Goal: Transaction & Acquisition: Purchase product/service

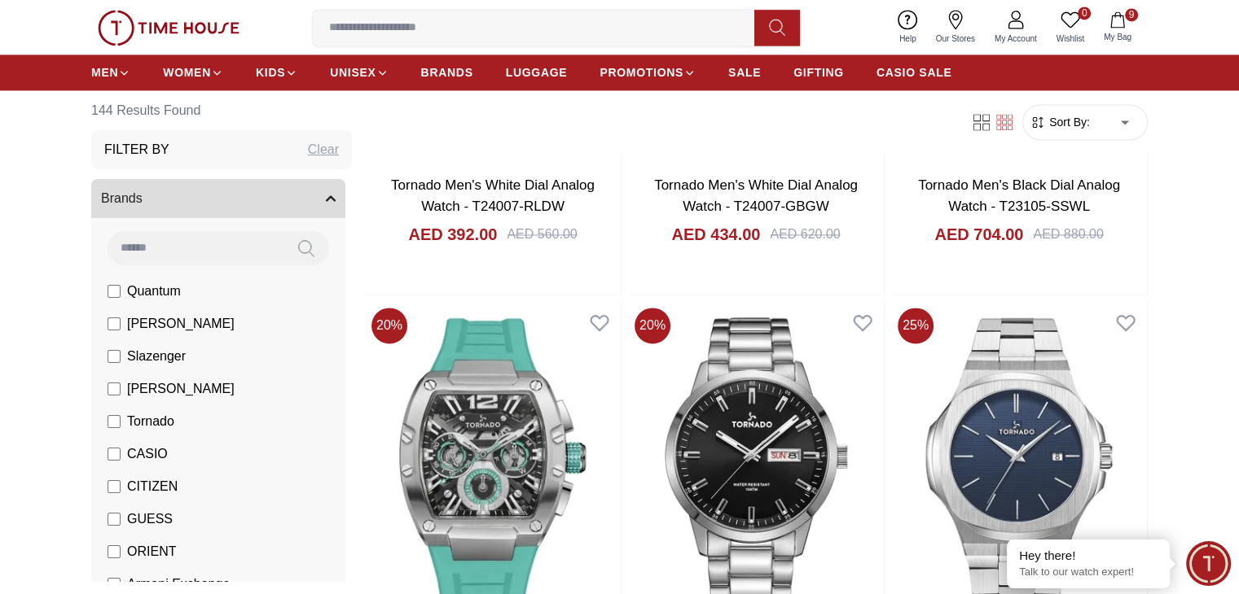
scroll to position [8530, 0]
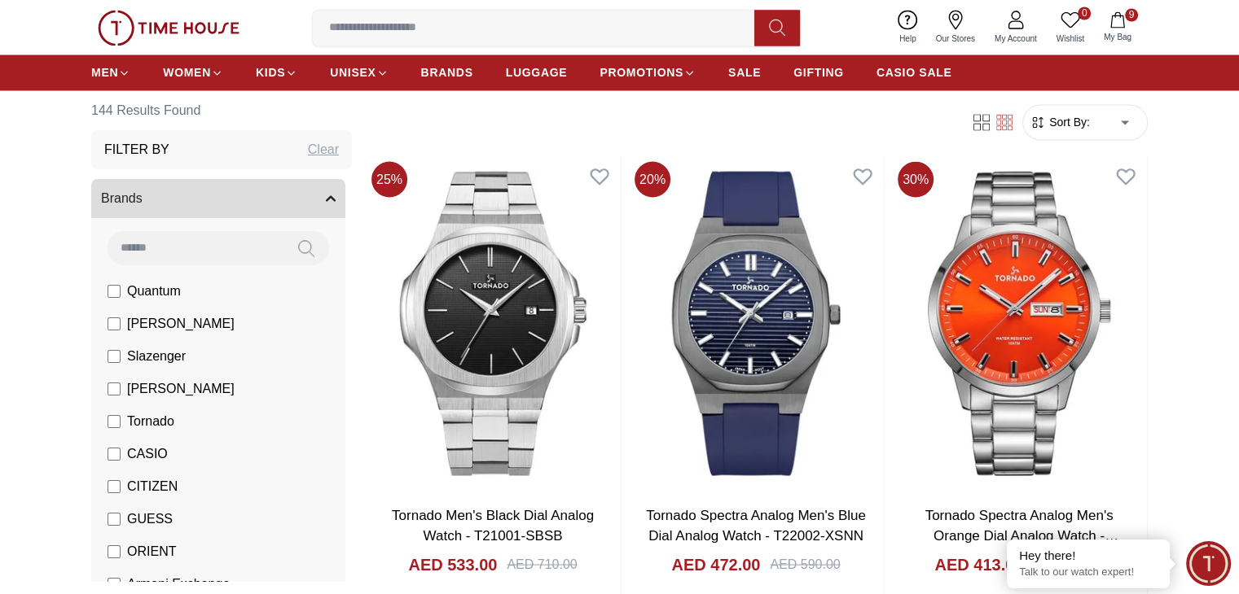
scroll to position [9148, 0]
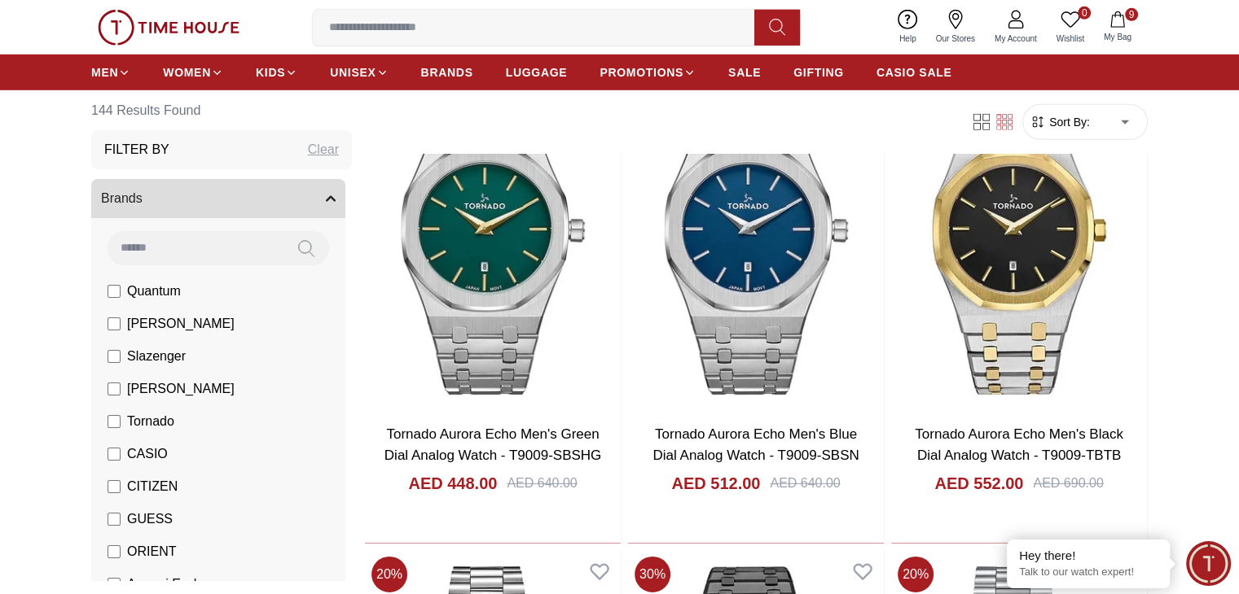
scroll to position [11135, 0]
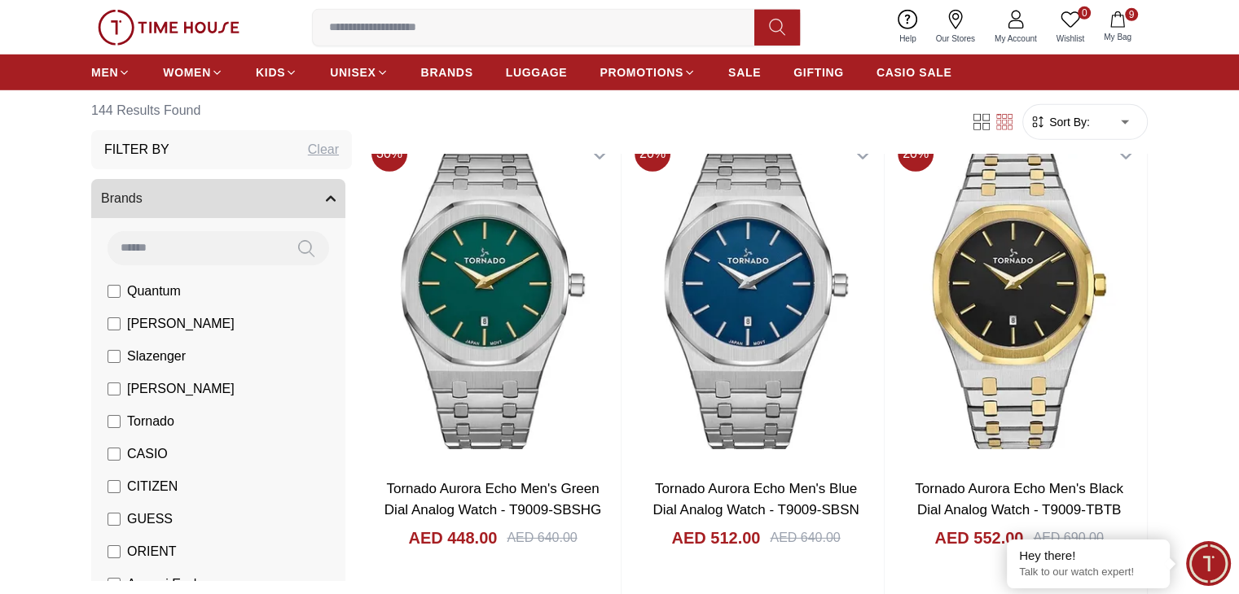
scroll to position [10862, 0]
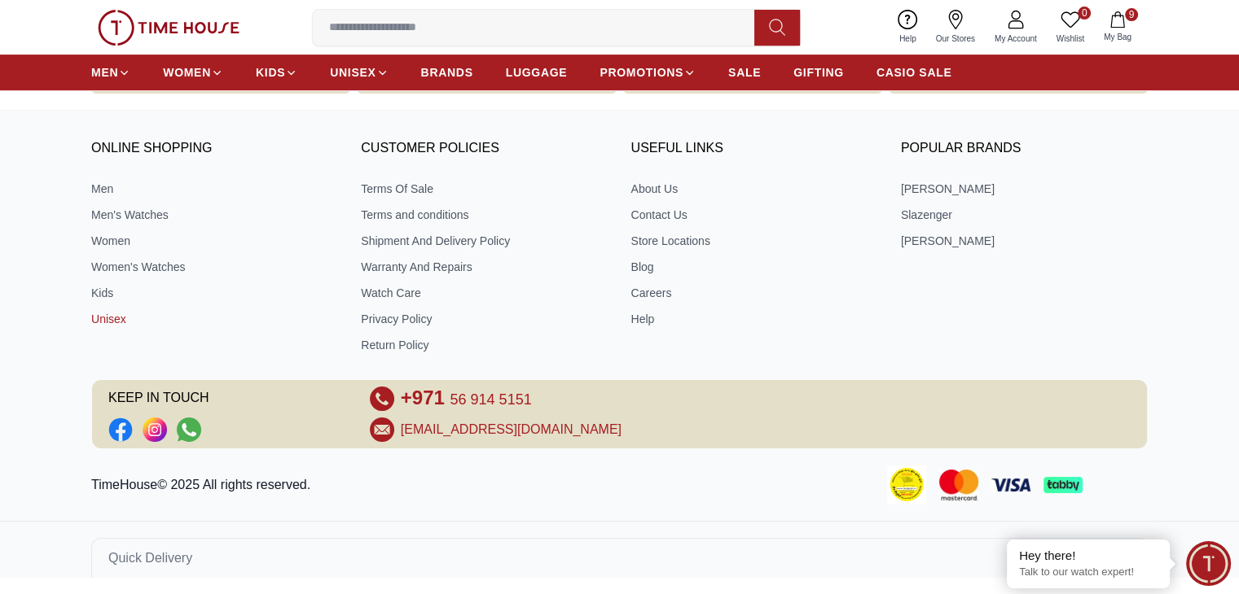
scroll to position [700, 0]
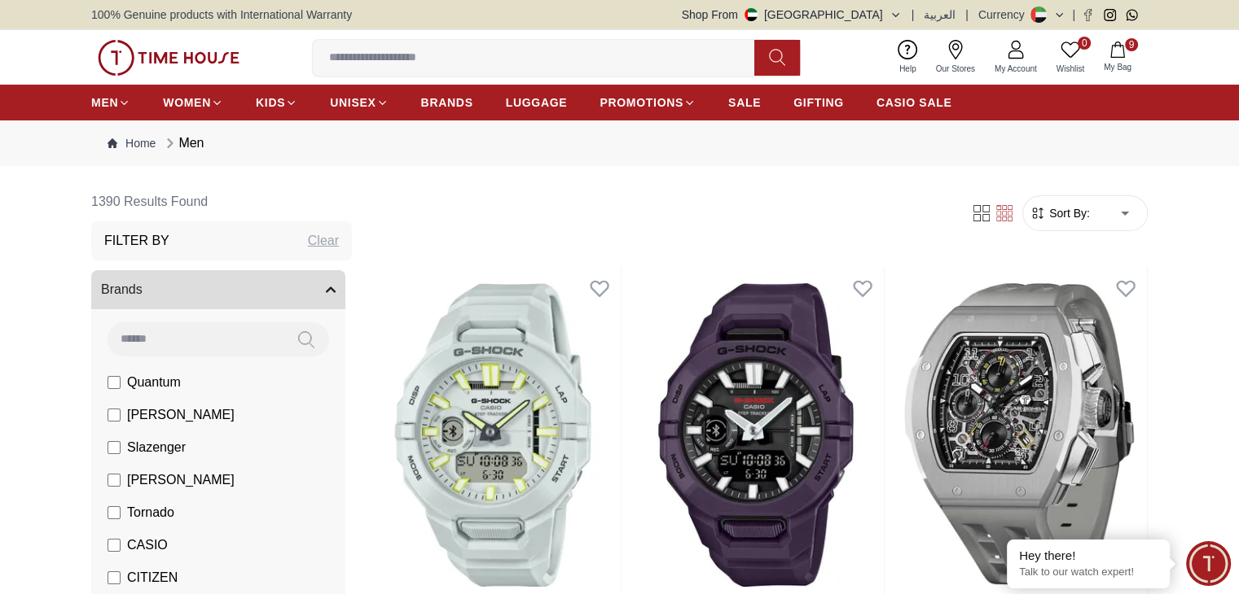
click at [1120, 46] on icon "button" at bounding box center [1117, 50] width 16 height 16
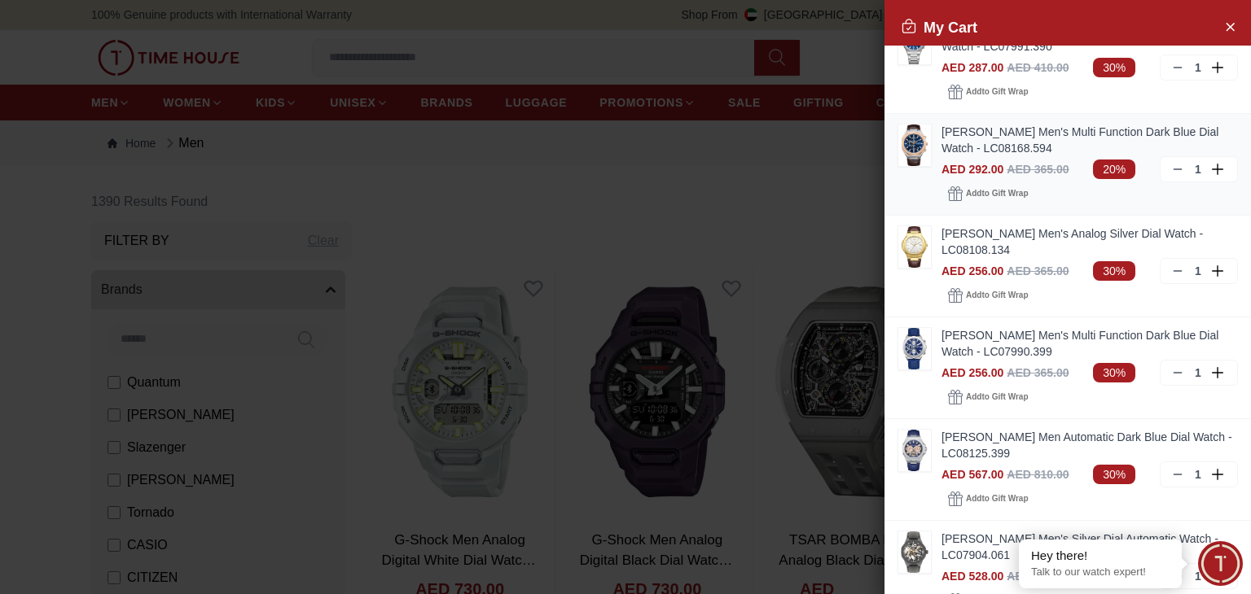
scroll to position [136, 0]
click at [936, 135] on div "[PERSON_NAME] Men's Multi Function Dark Blue Dial Watch - LC08168.594 AED 292.0…" at bounding box center [1067, 164] width 366 height 102
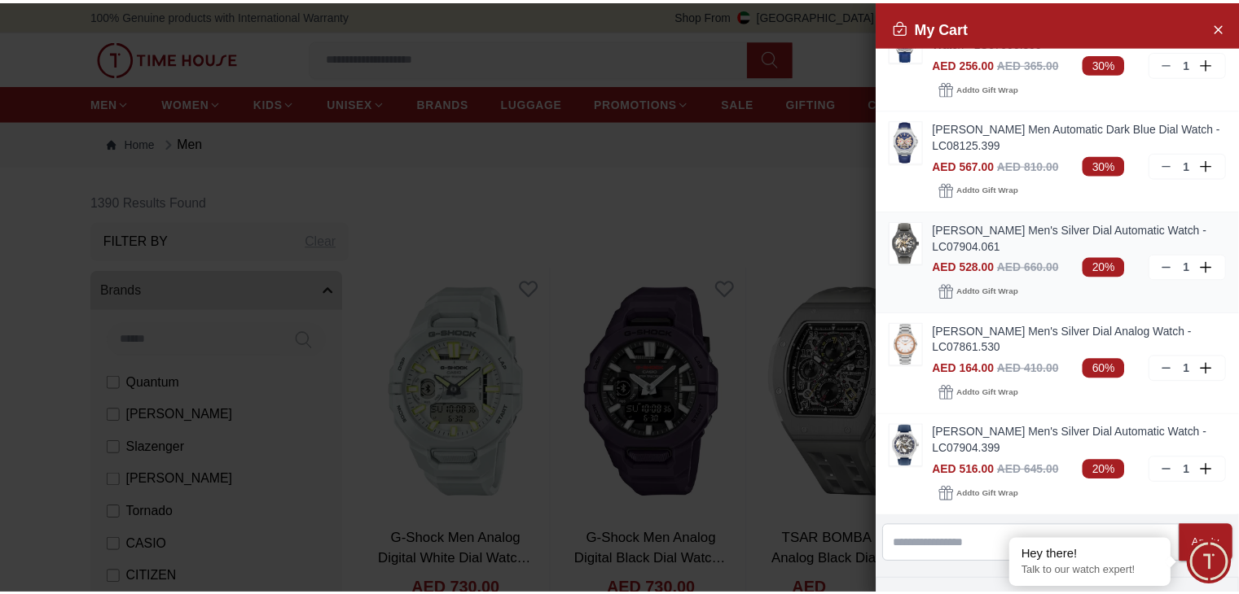
scroll to position [445, 0]
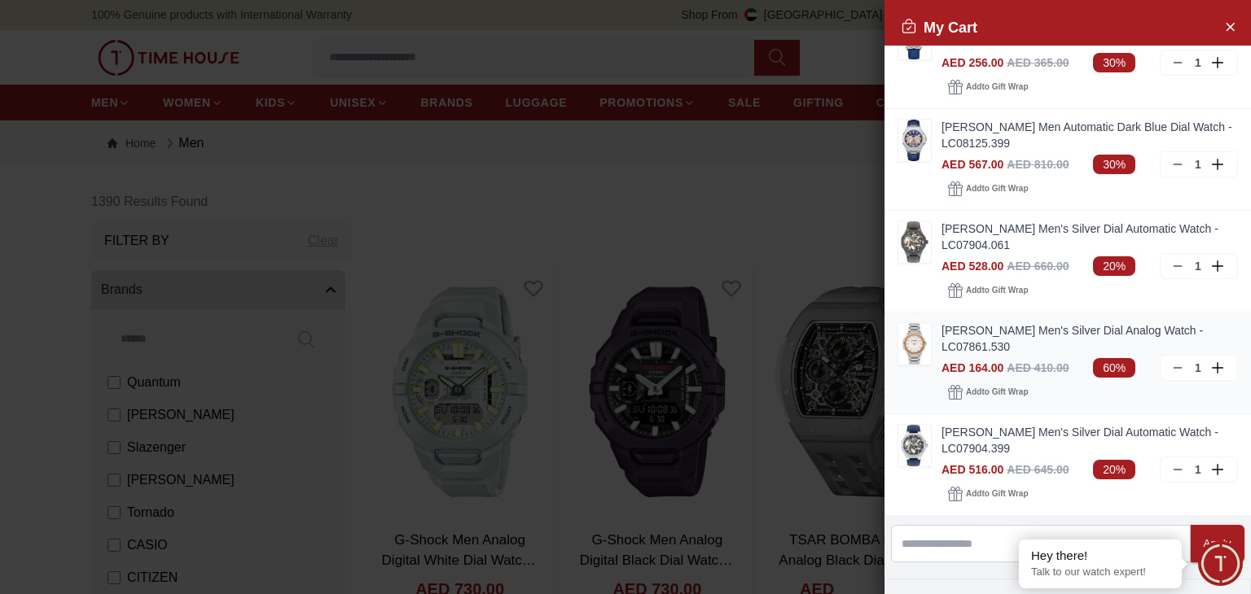
click at [972, 322] on link "[PERSON_NAME] Men's Silver Dial Analog Watch - LC07861.530" at bounding box center [1089, 338] width 296 height 33
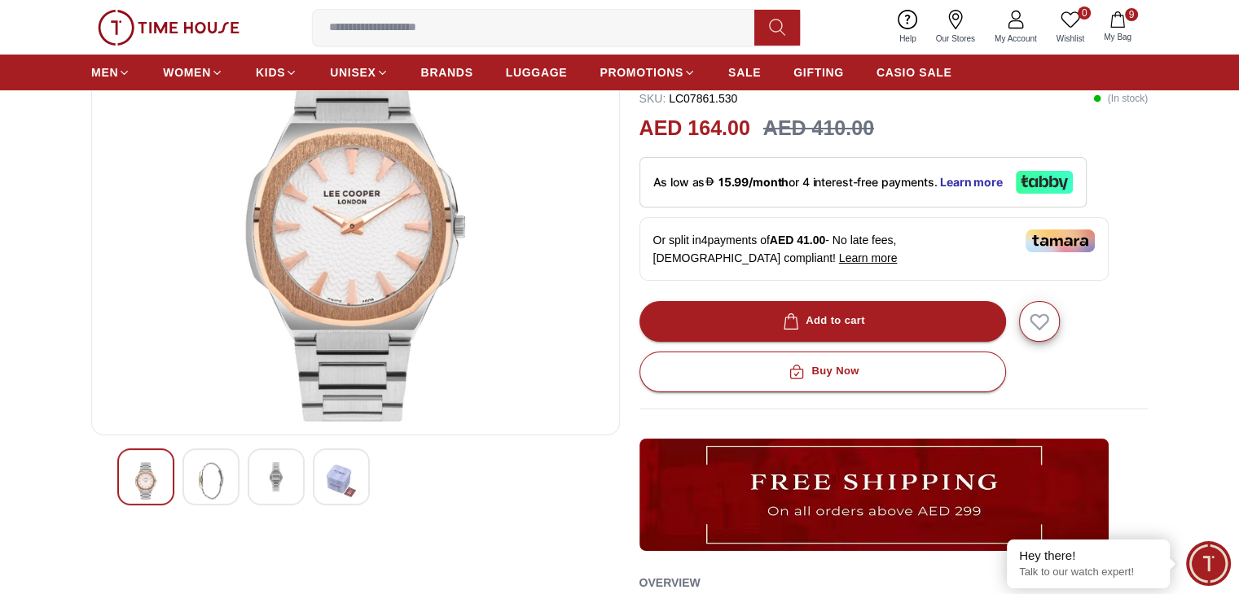
scroll to position [163, 0]
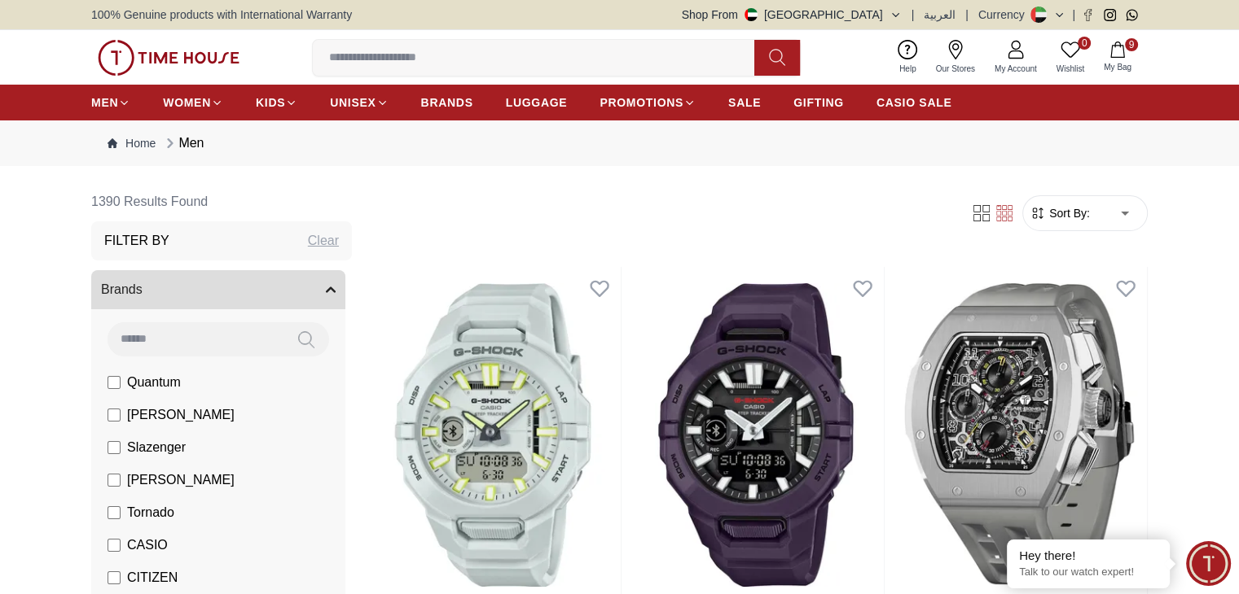
click at [221, 414] on li "[PERSON_NAME]" at bounding box center [222, 415] width 248 height 33
click at [127, 413] on span "[PERSON_NAME]" at bounding box center [180, 416] width 107 height 20
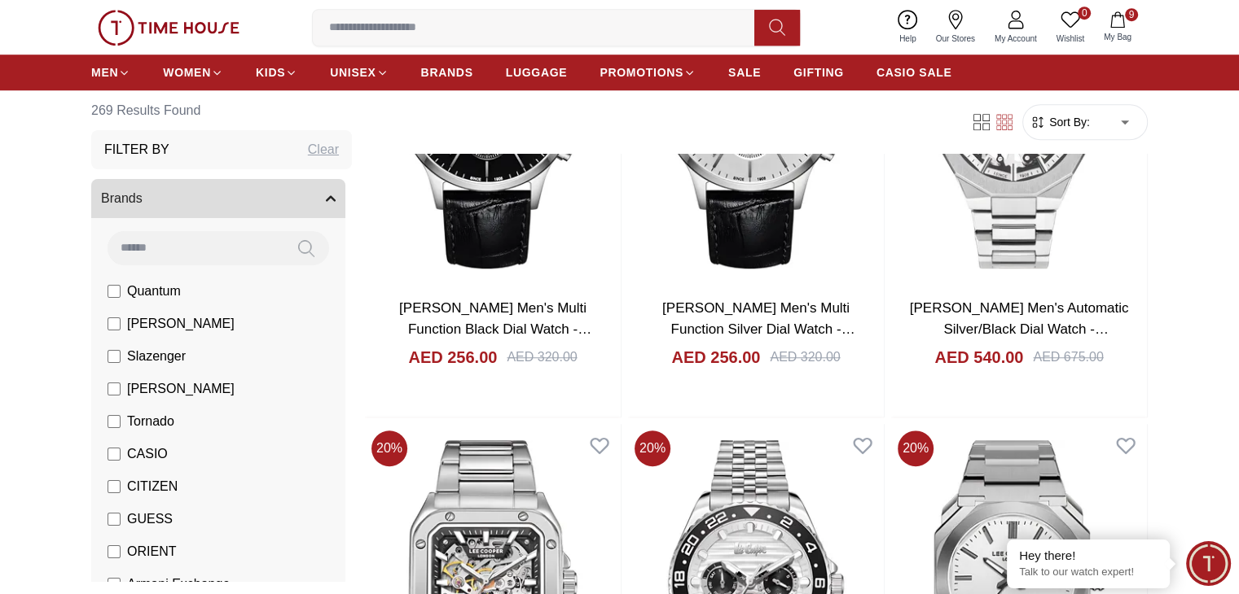
scroll to position [1272, 0]
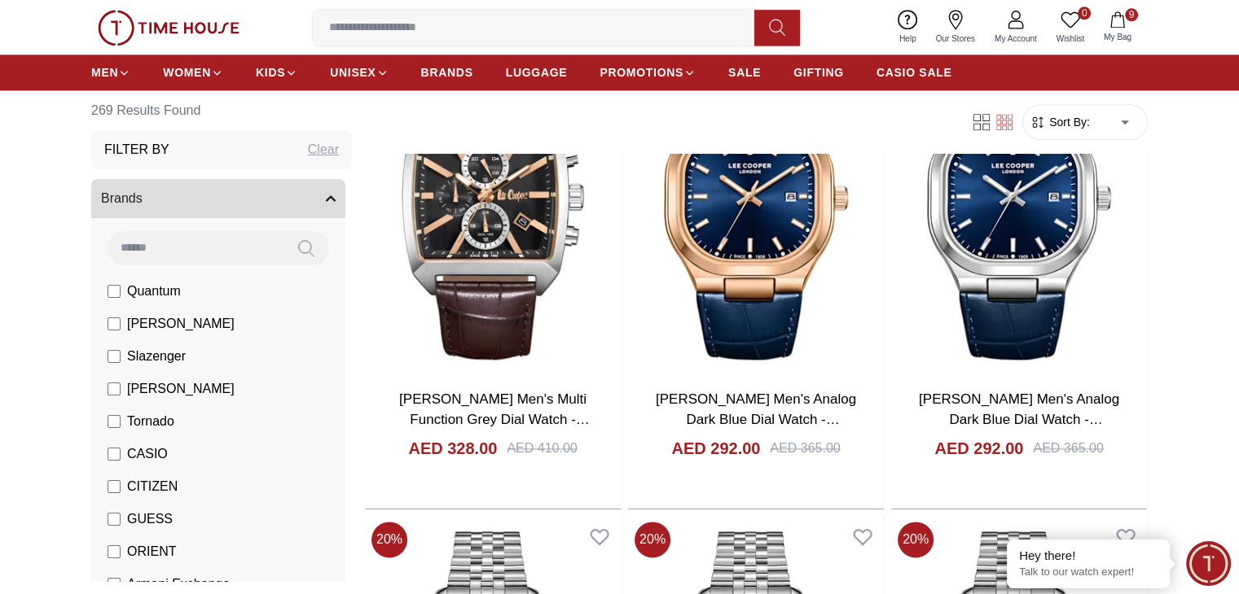
scroll to position [2130, 0]
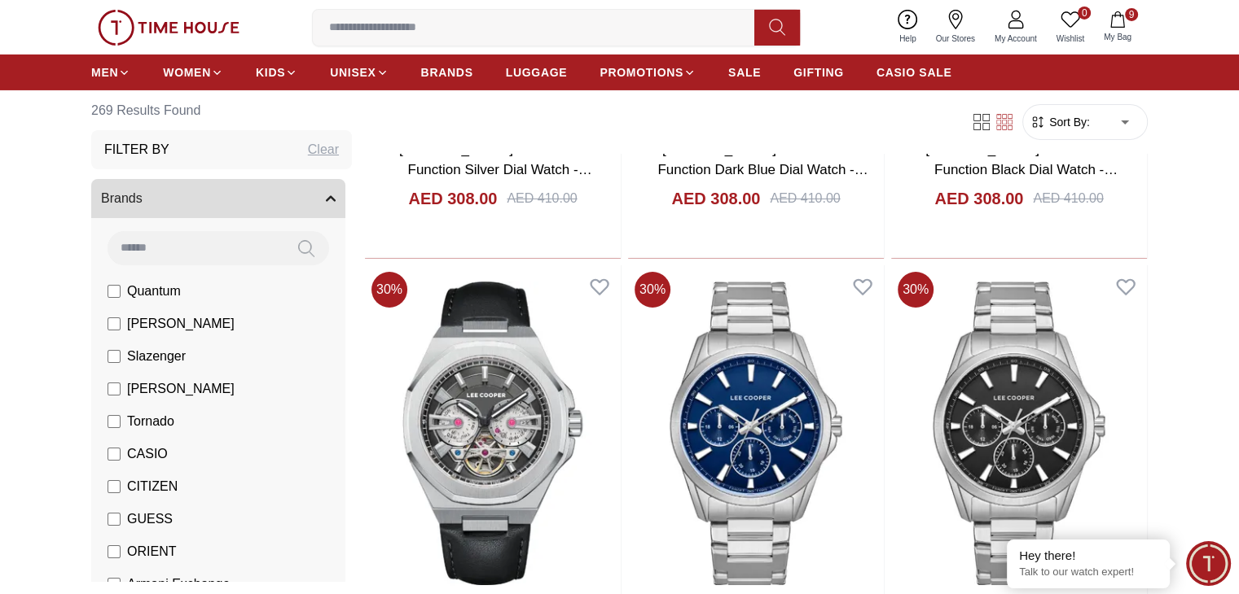
scroll to position [5712, 0]
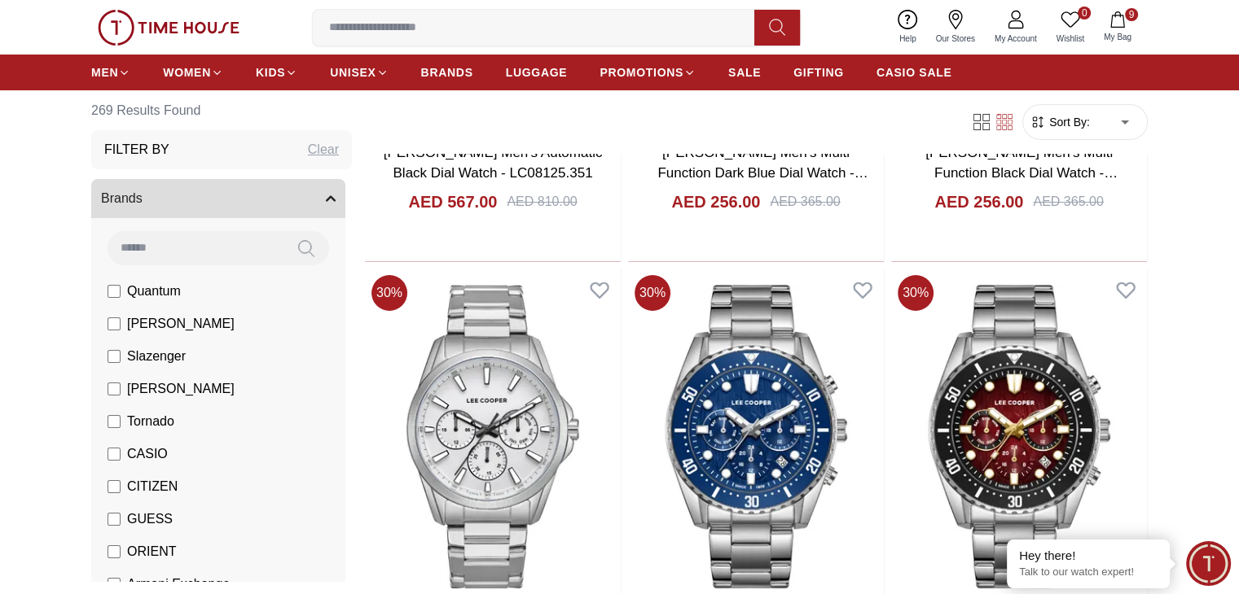
scroll to position [6182, 0]
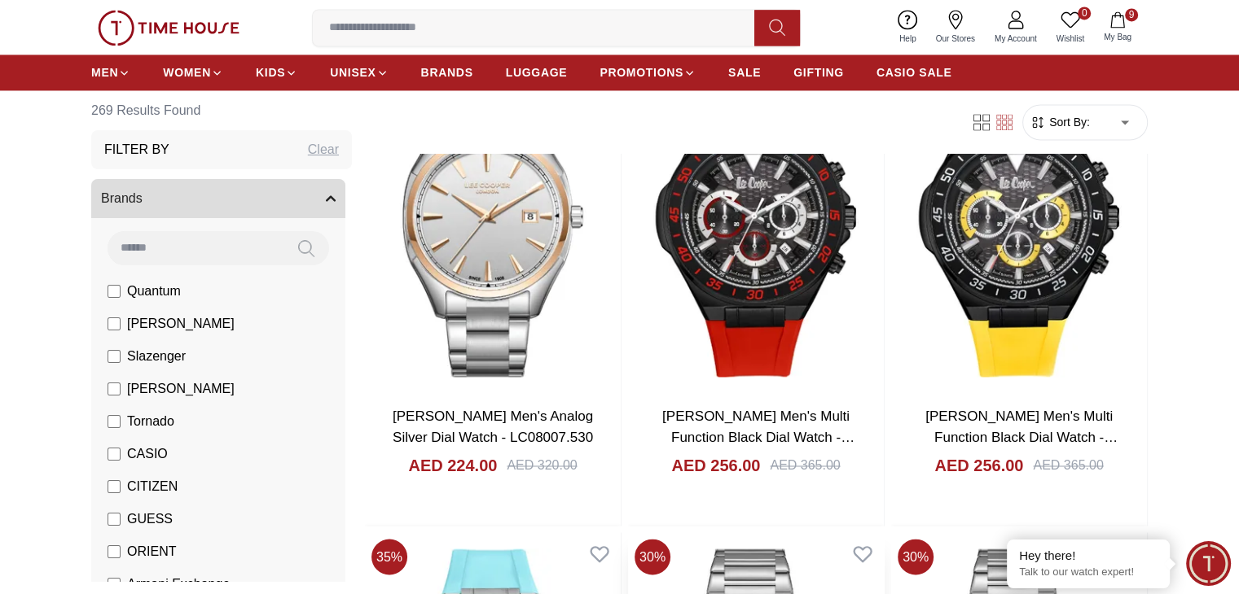
scroll to position [8796, 0]
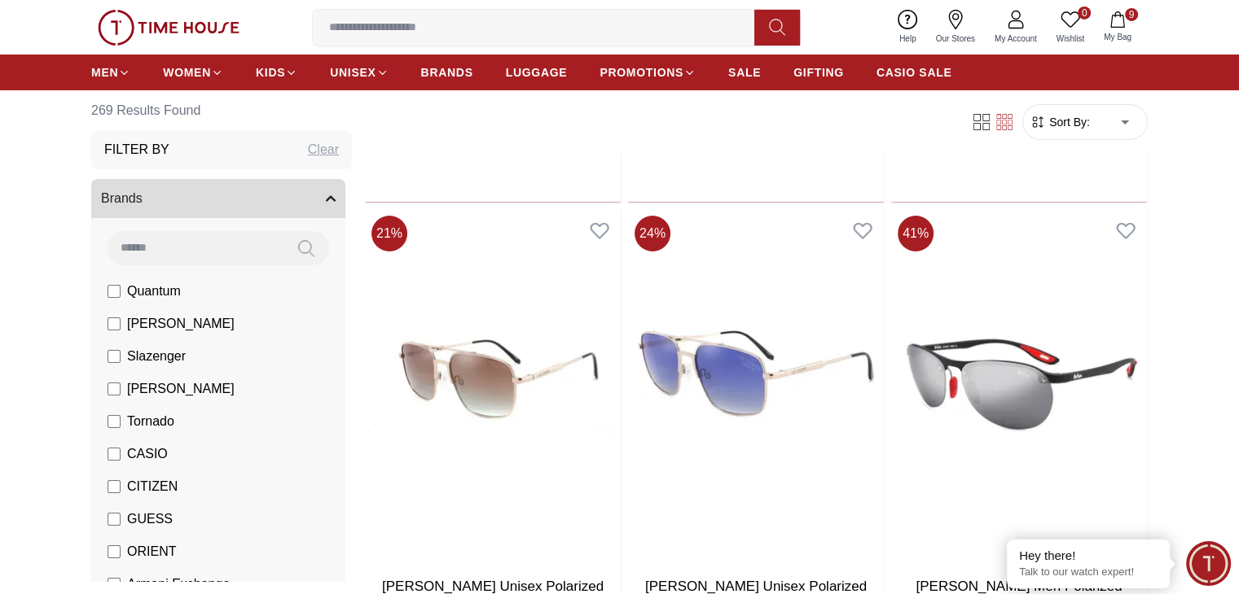
scroll to position [12022, 0]
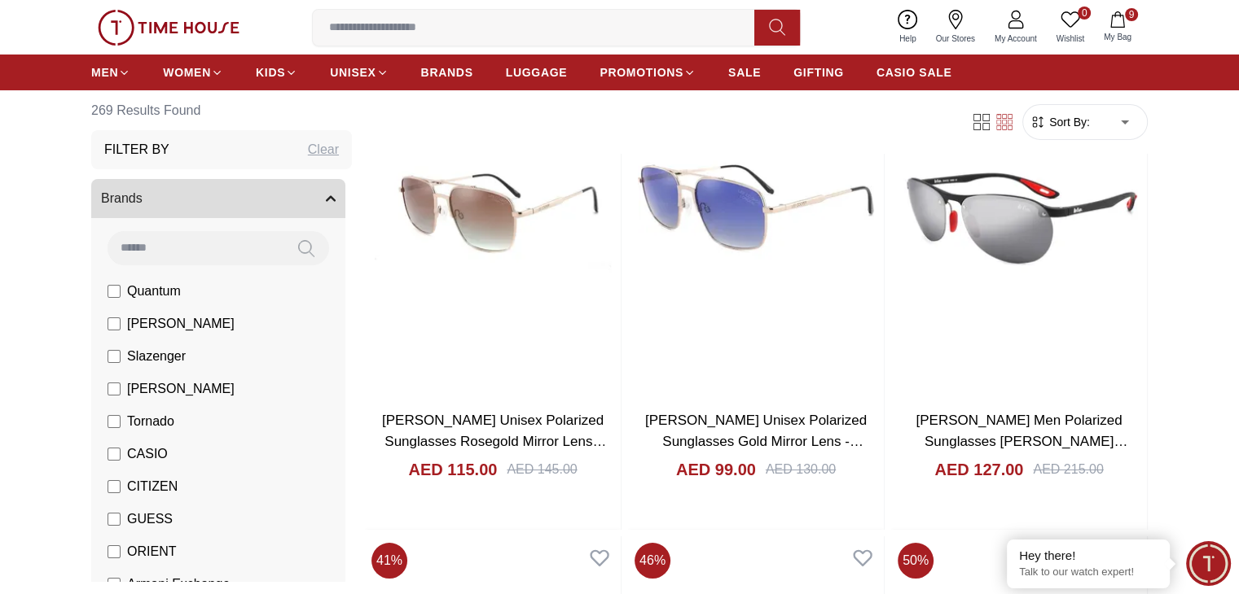
scroll to position [12177, 0]
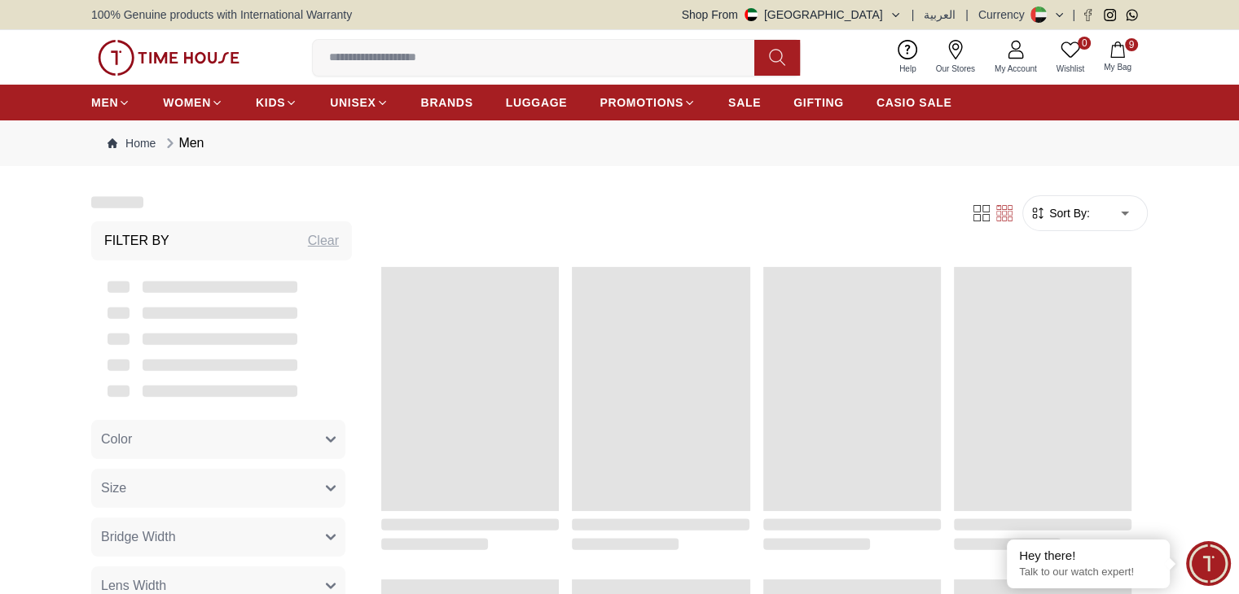
scroll to position [1712, 0]
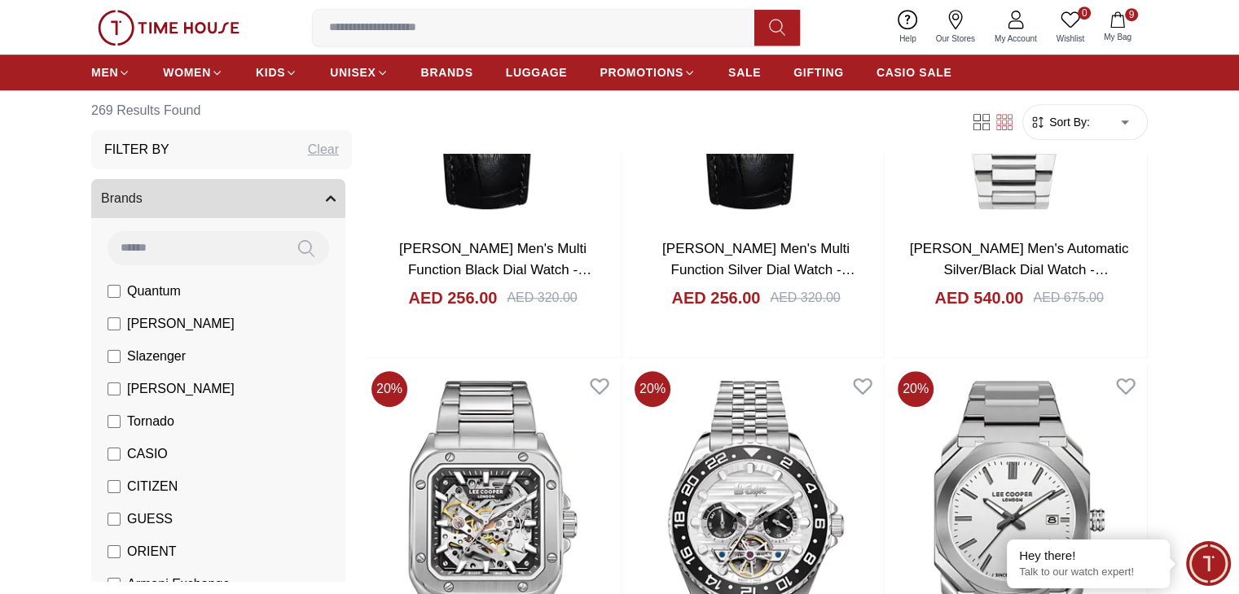
scroll to position [1316, 0]
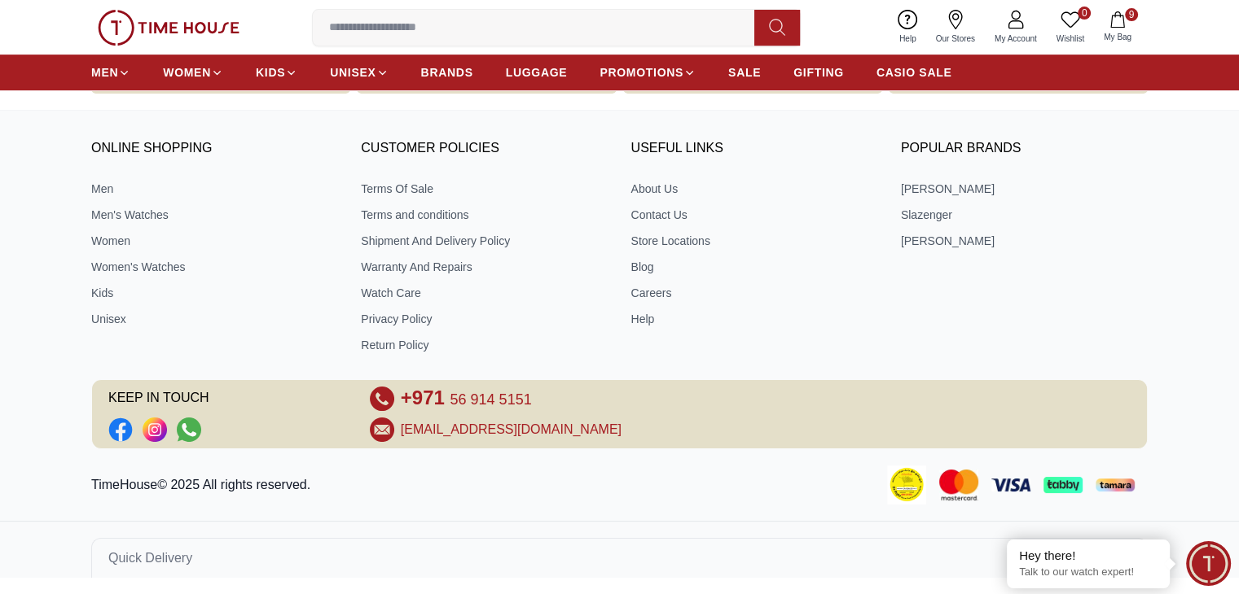
scroll to position [700, 0]
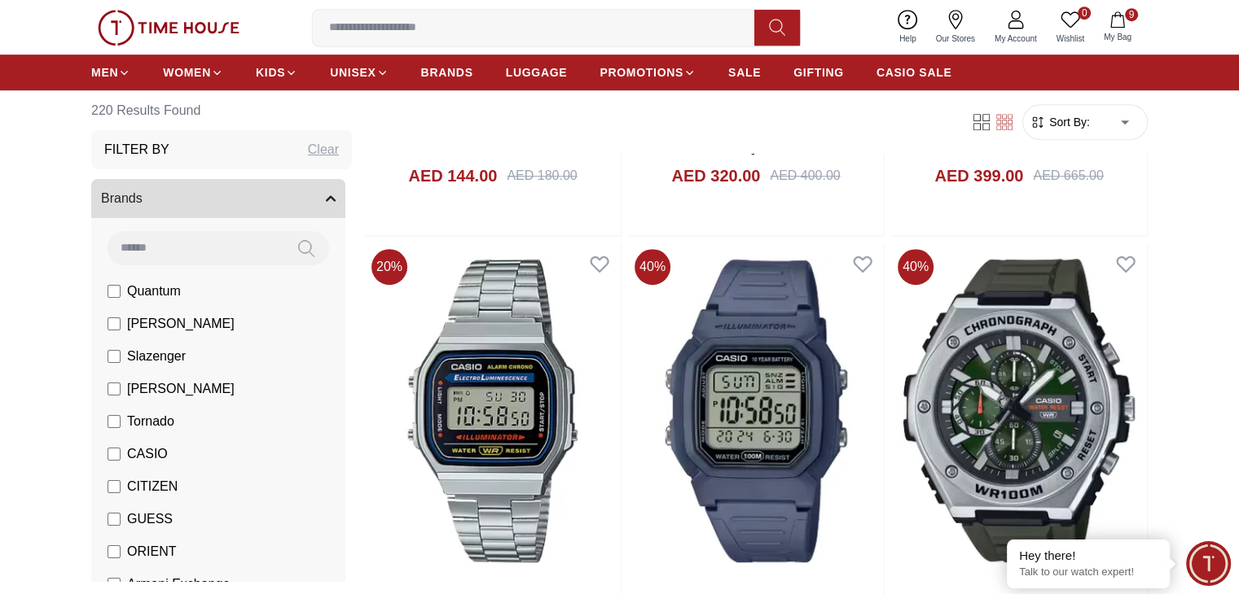
scroll to position [979, 0]
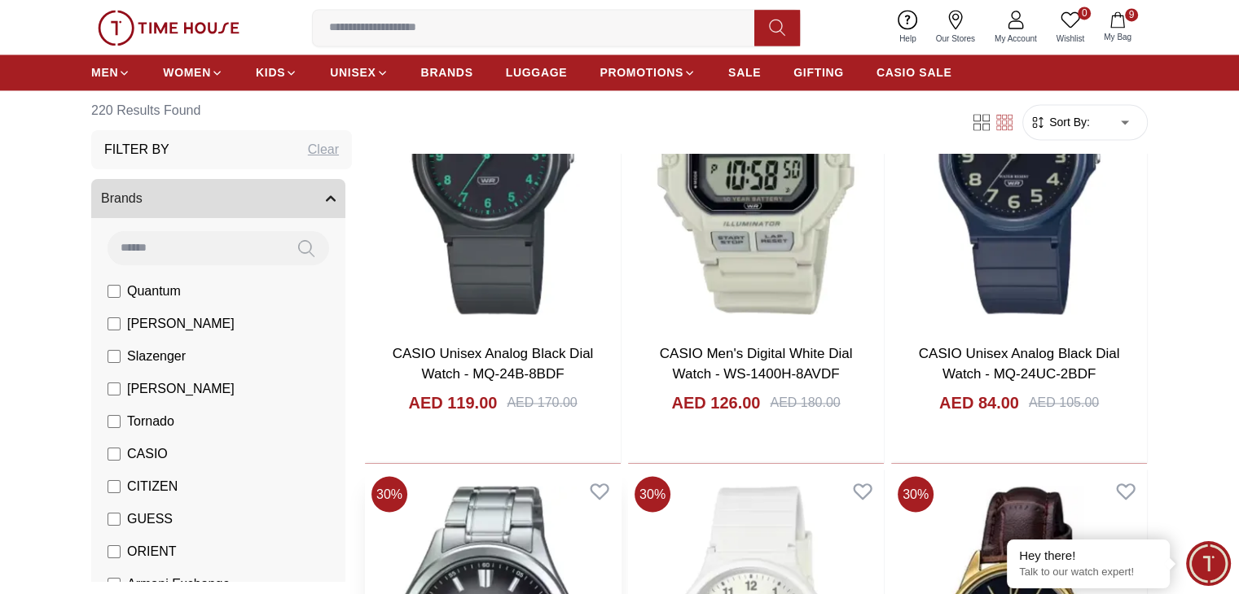
scroll to position [2651, 0]
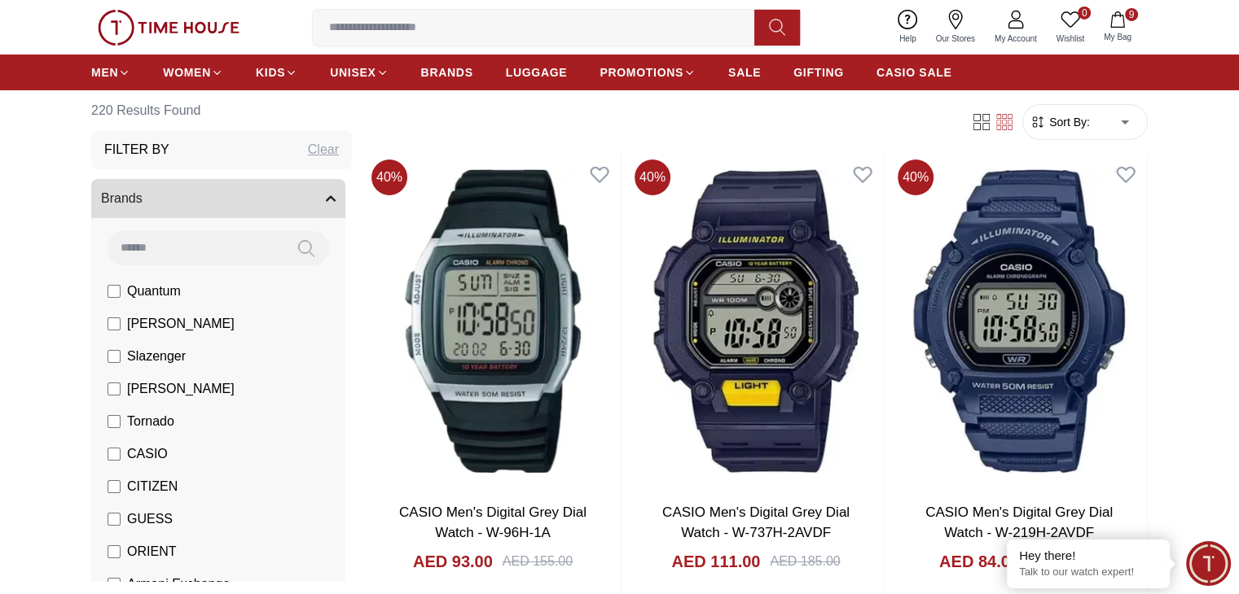
scroll to position [5823, 0]
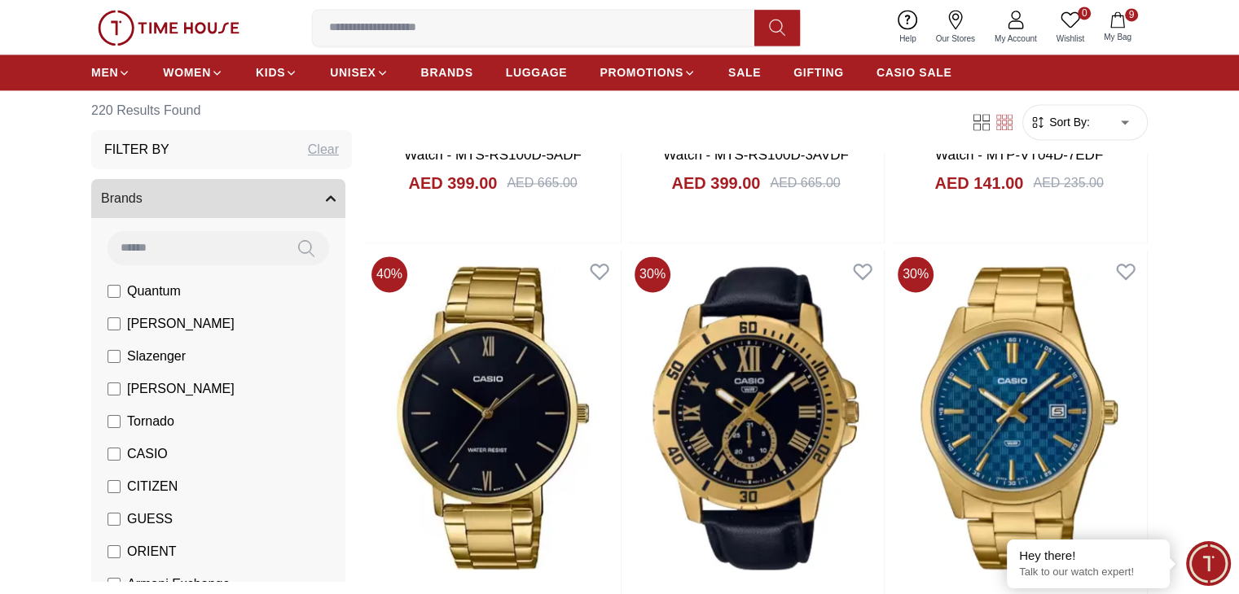
scroll to position [8579, 0]
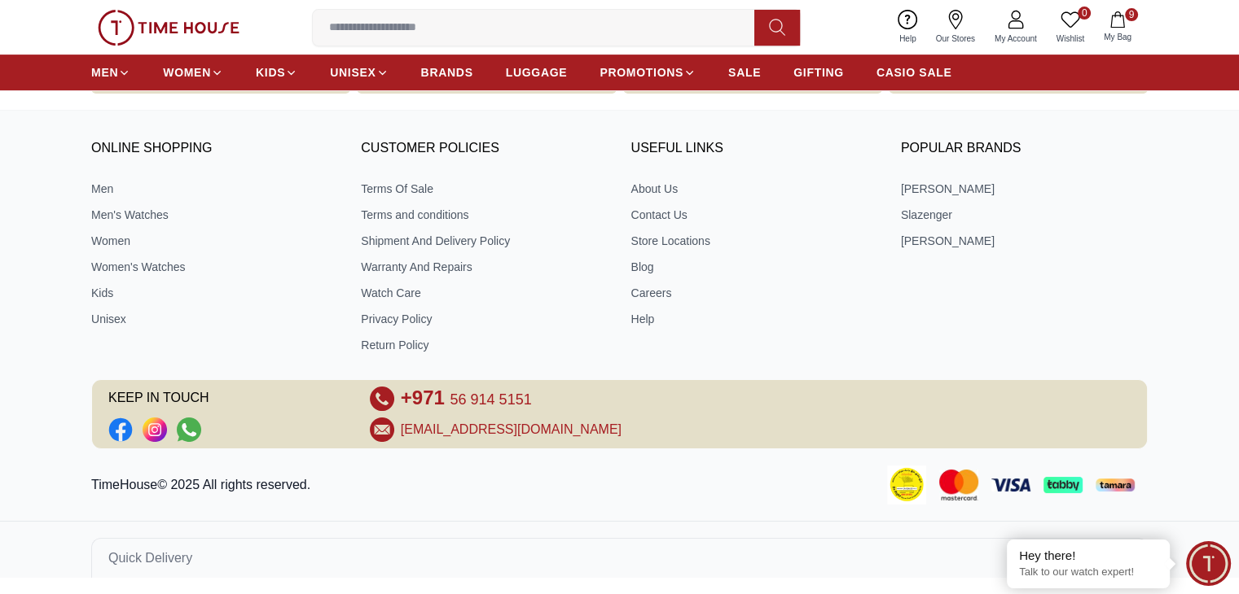
scroll to position [700, 0]
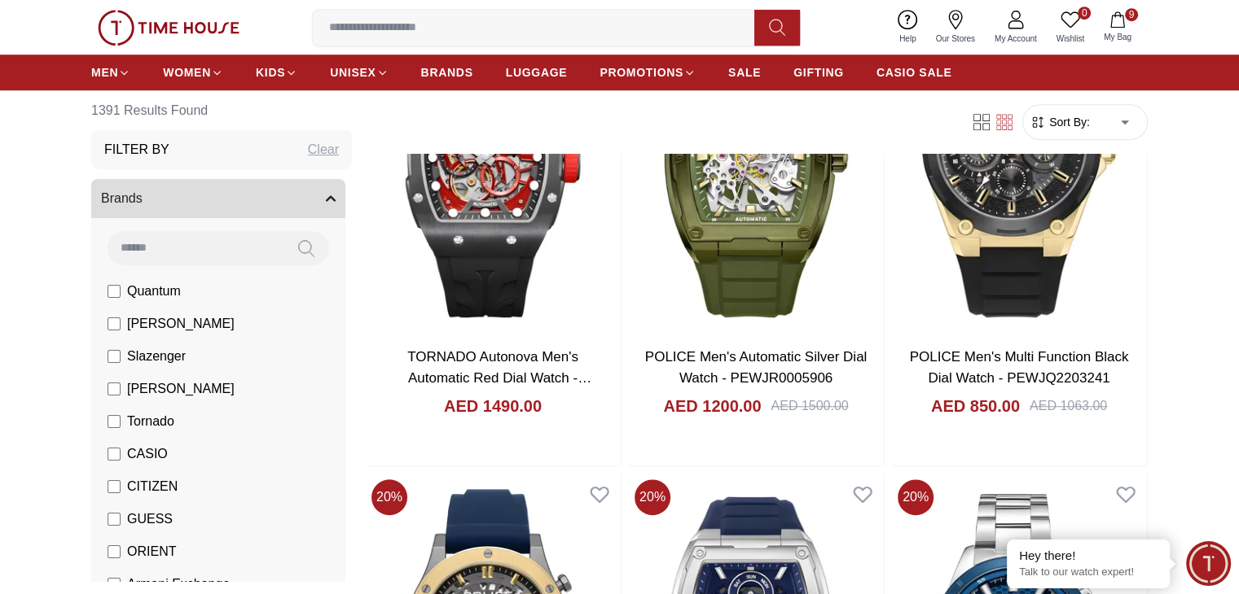
scroll to position [1221, 0]
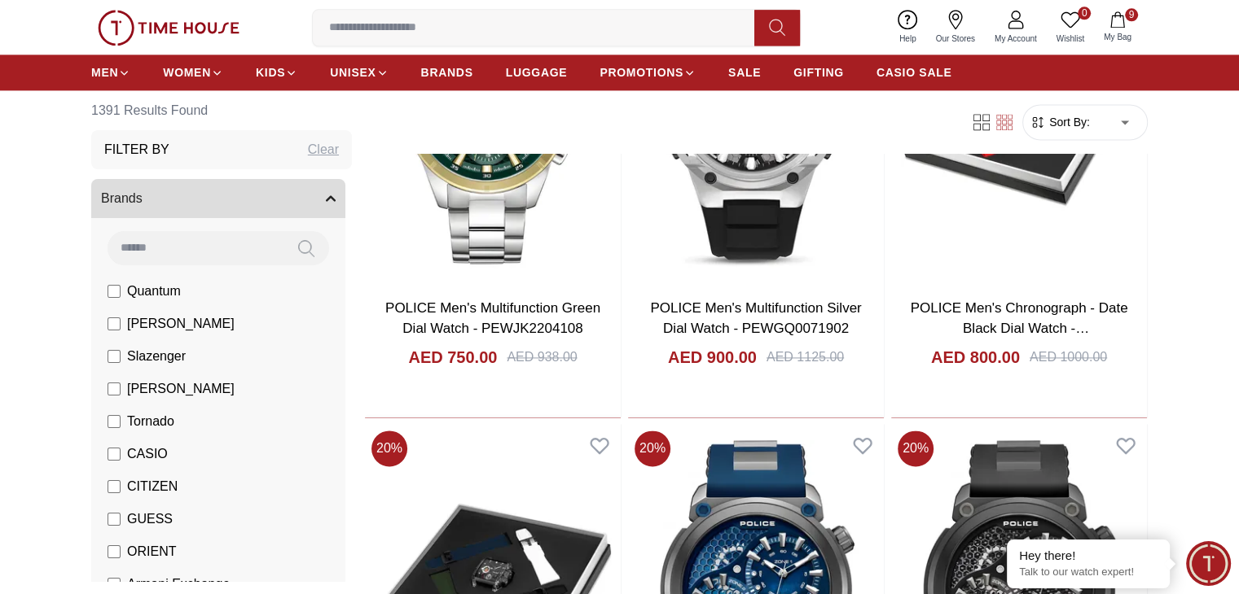
scroll to position [2224, 0]
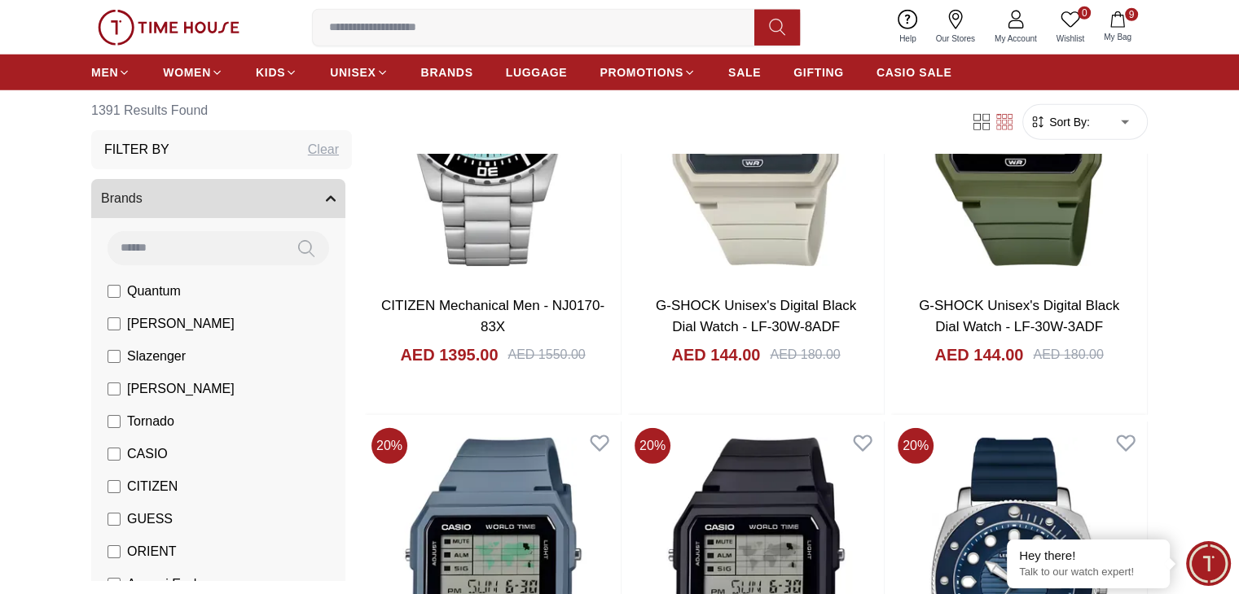
scroll to position [4602, 0]
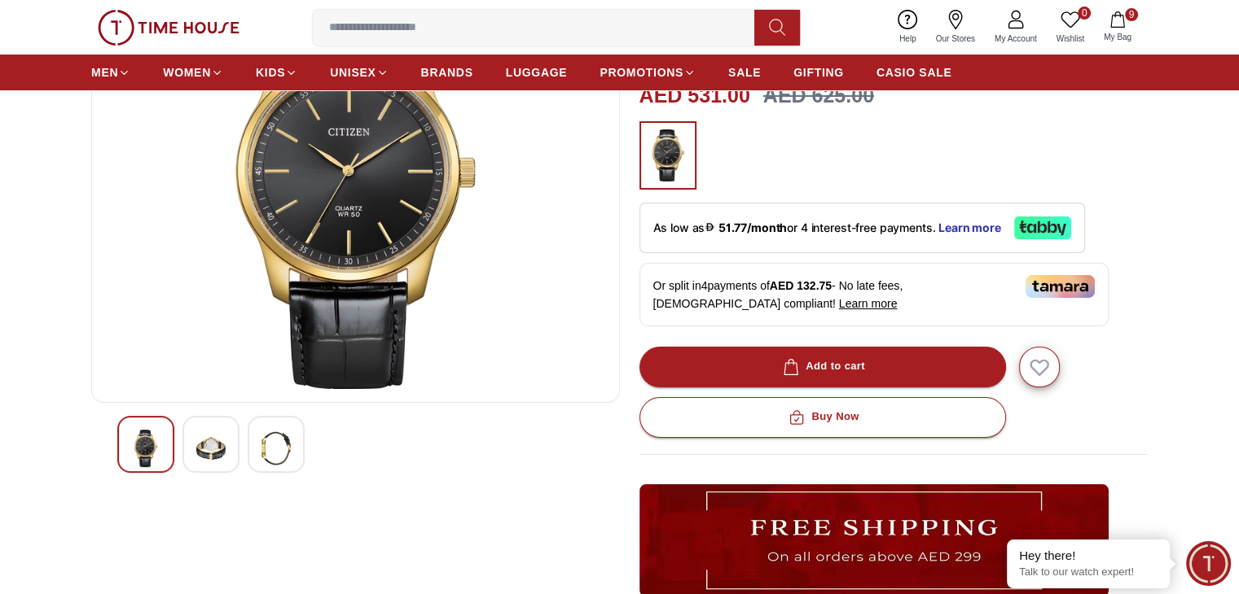
scroll to position [195, 0]
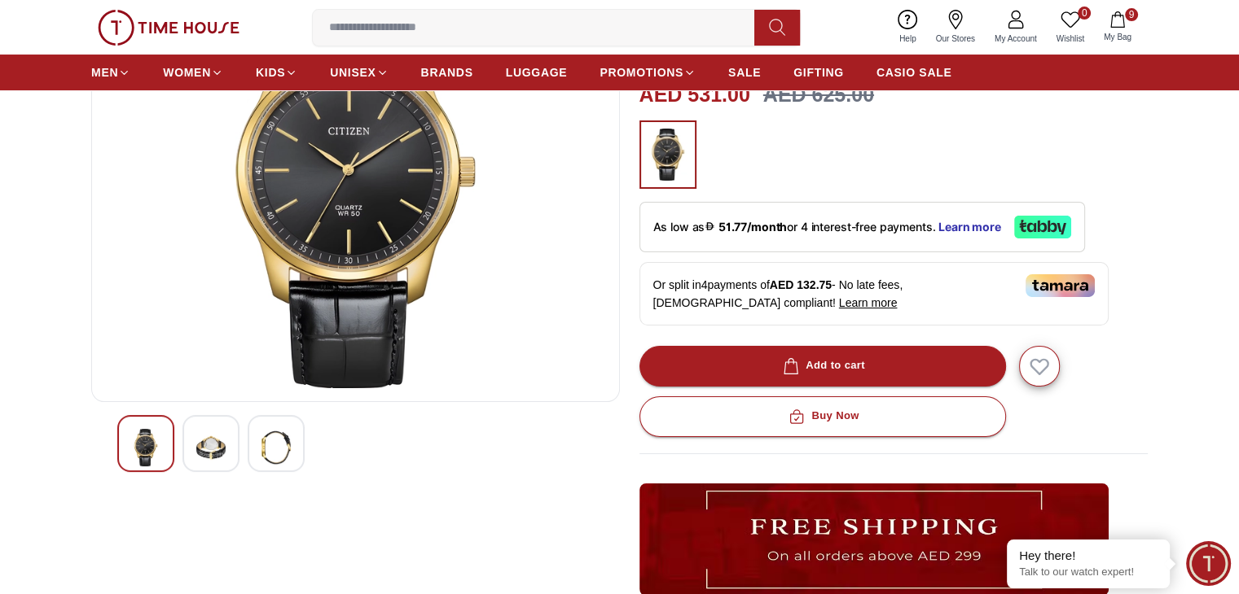
click at [209, 445] on img at bounding box center [210, 447] width 29 height 37
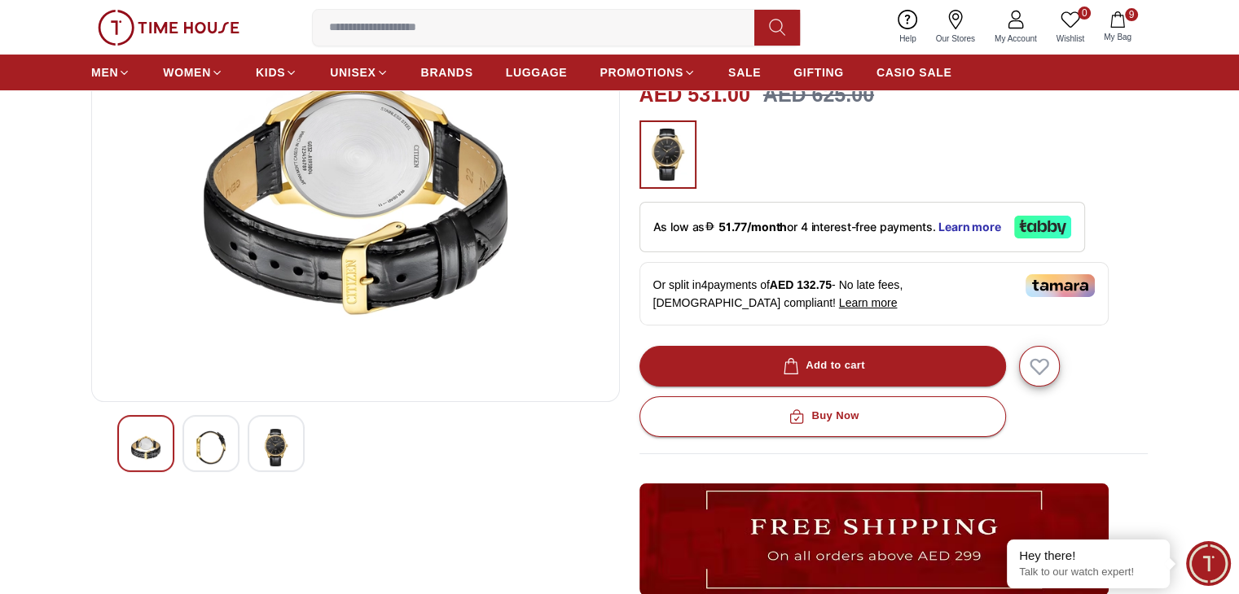
click at [282, 439] on img at bounding box center [275, 447] width 29 height 37
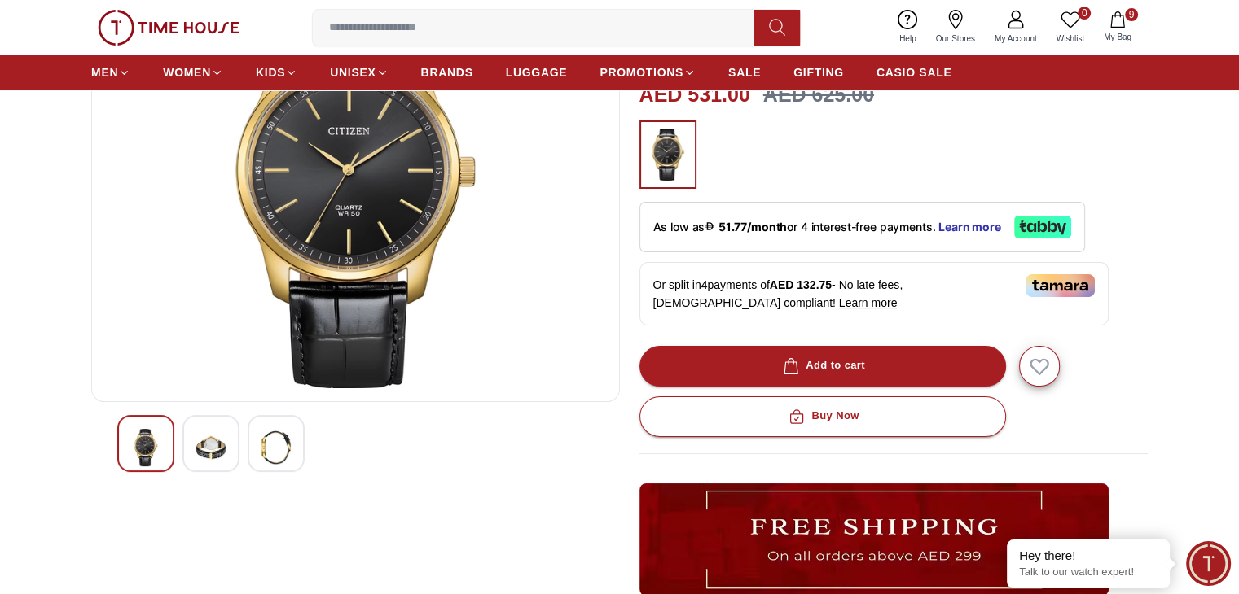
click at [209, 444] on img at bounding box center [210, 447] width 29 height 37
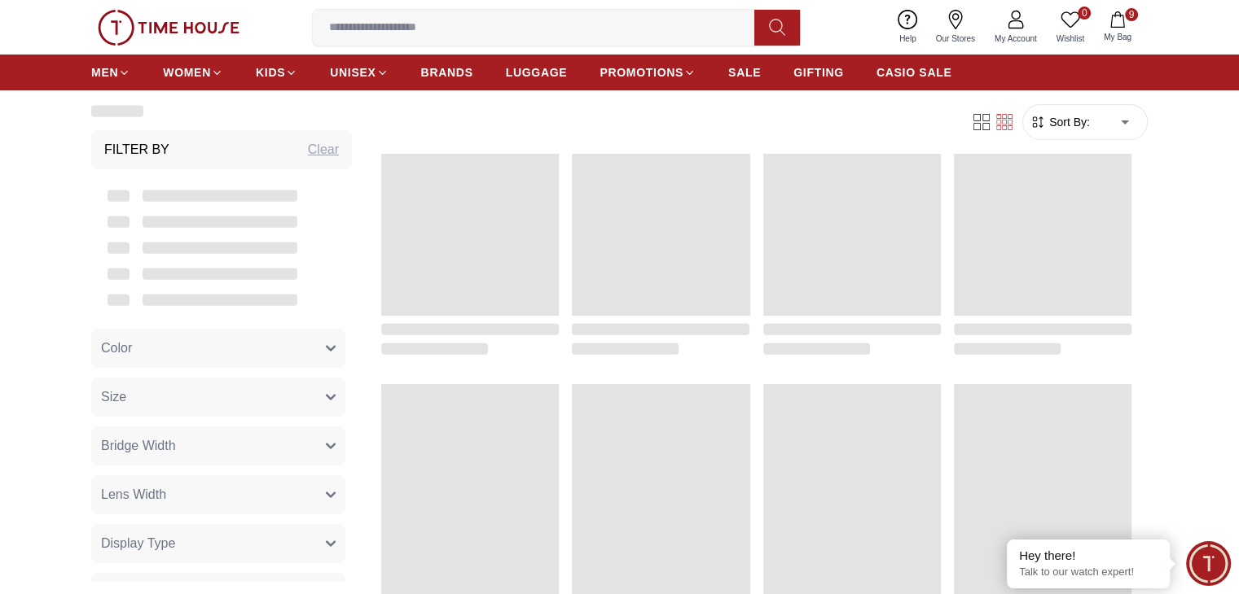
scroll to position [1712, 0]
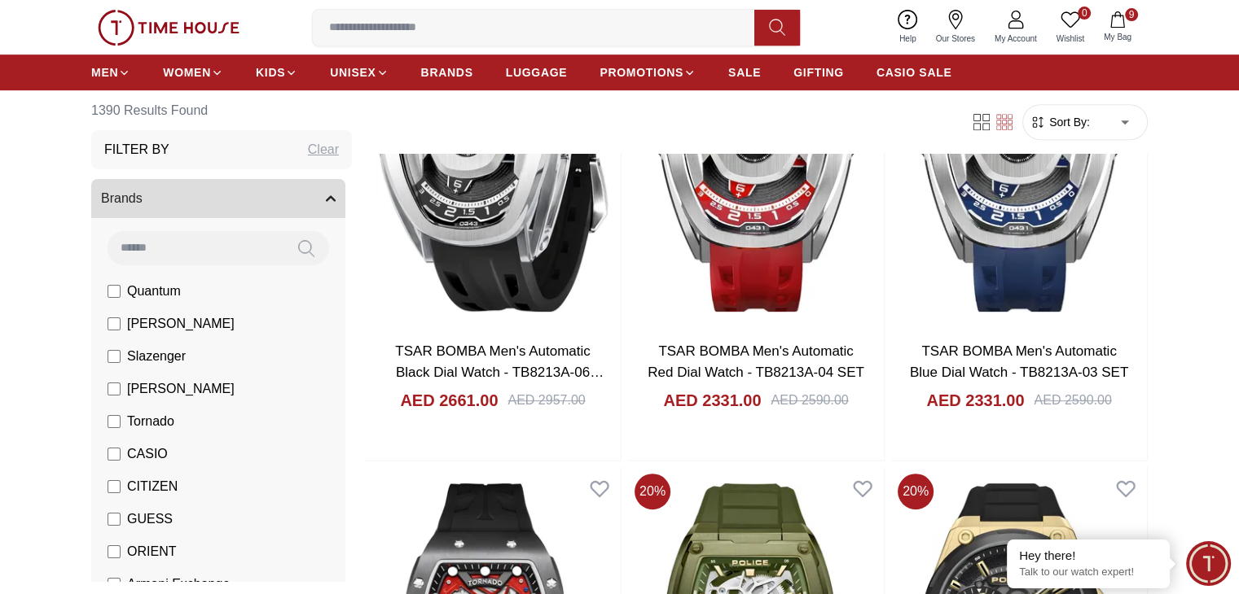
scroll to position [752, 0]
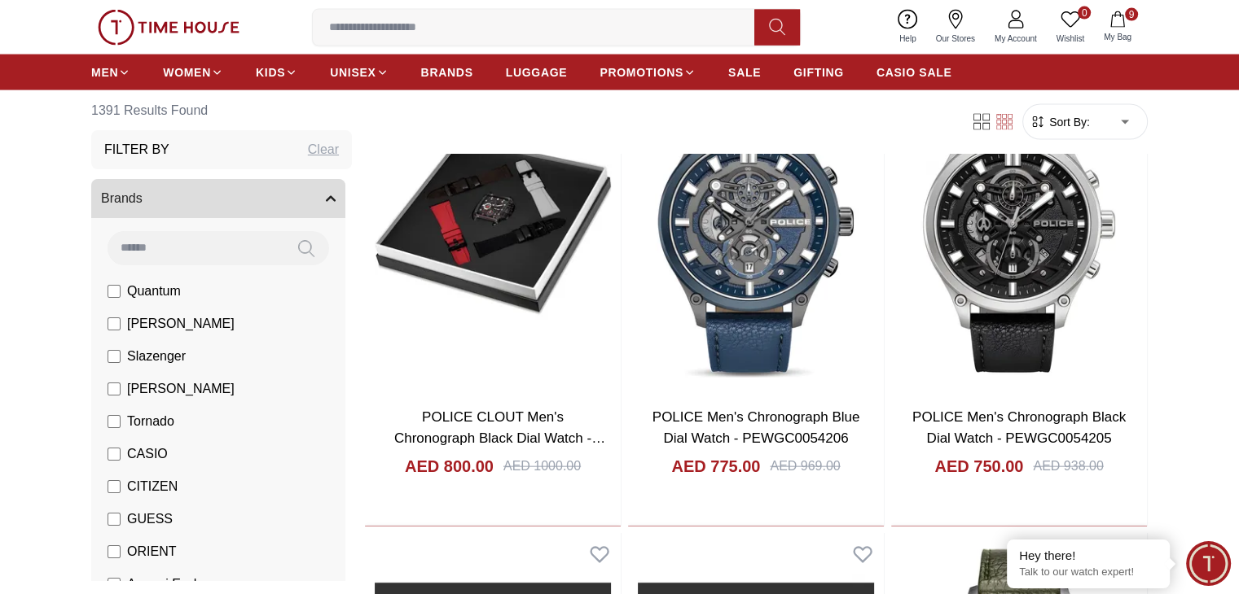
scroll to position [3540, 0]
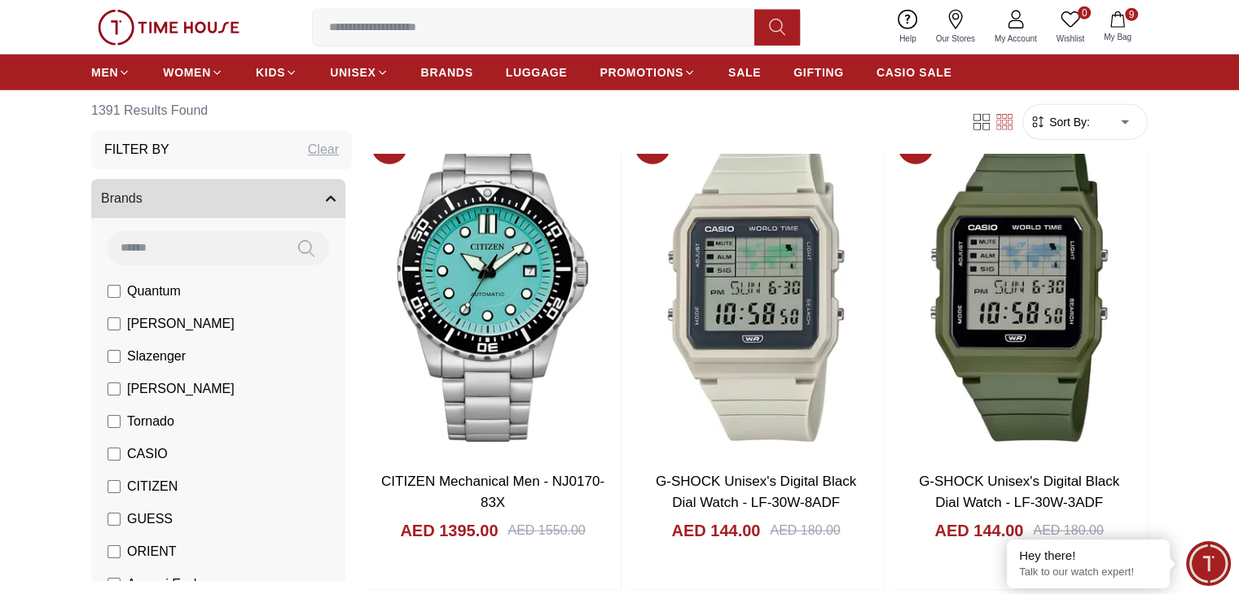
scroll to position [4451, 0]
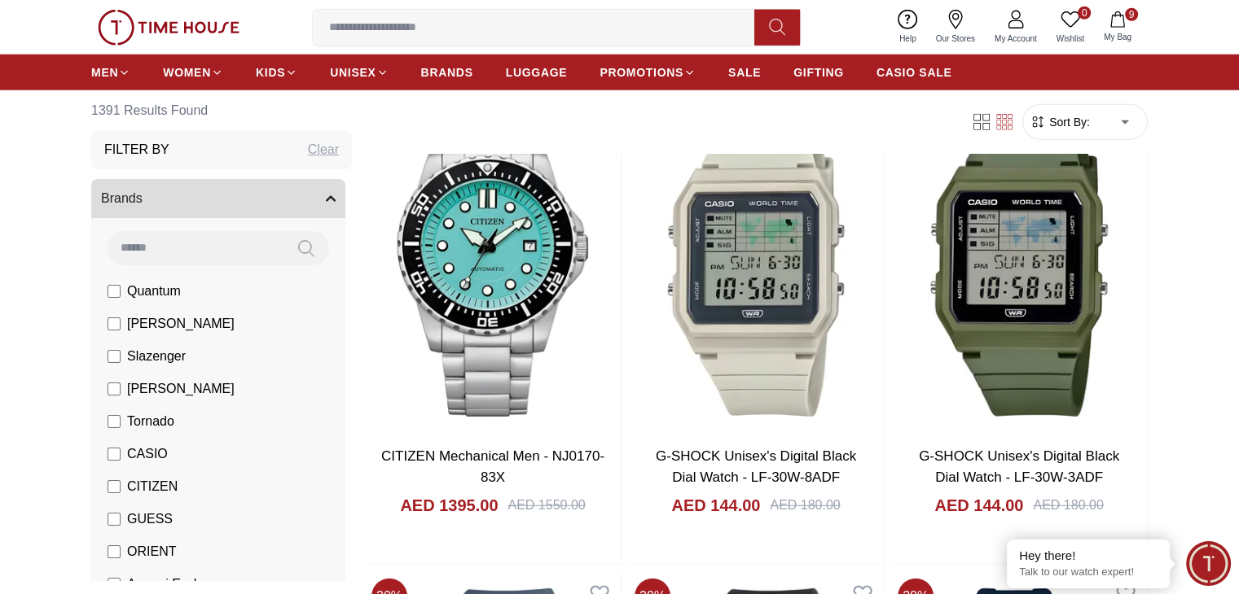
click at [1121, 14] on icon "button" at bounding box center [1117, 19] width 16 height 16
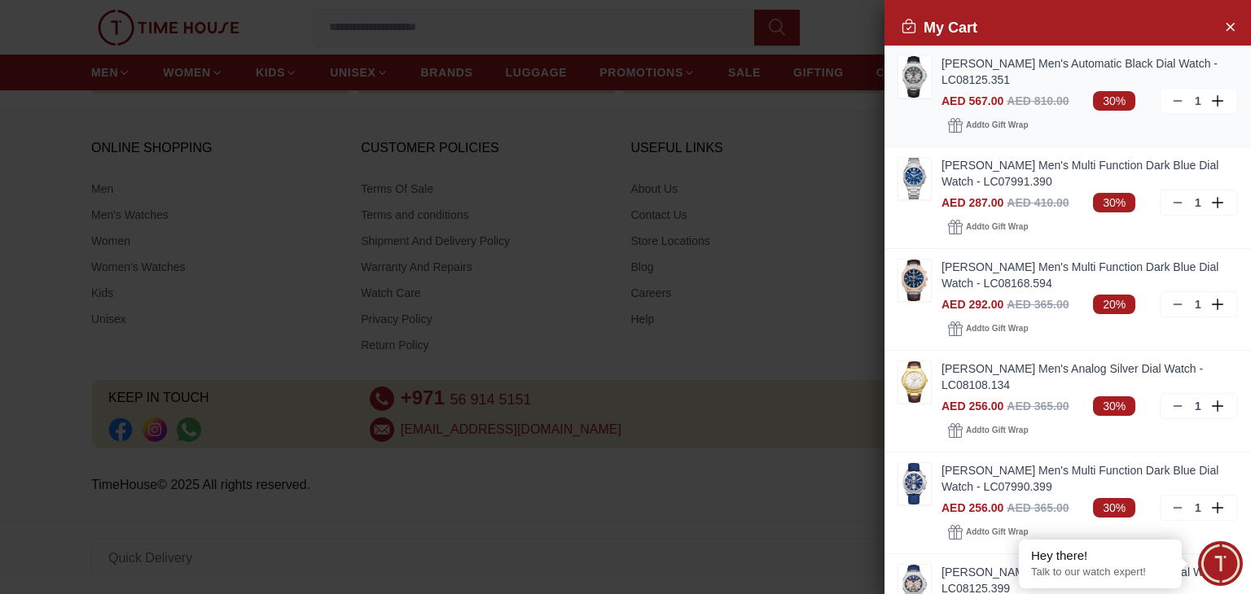
click at [1171, 103] on icon at bounding box center [1177, 100] width 13 height 13
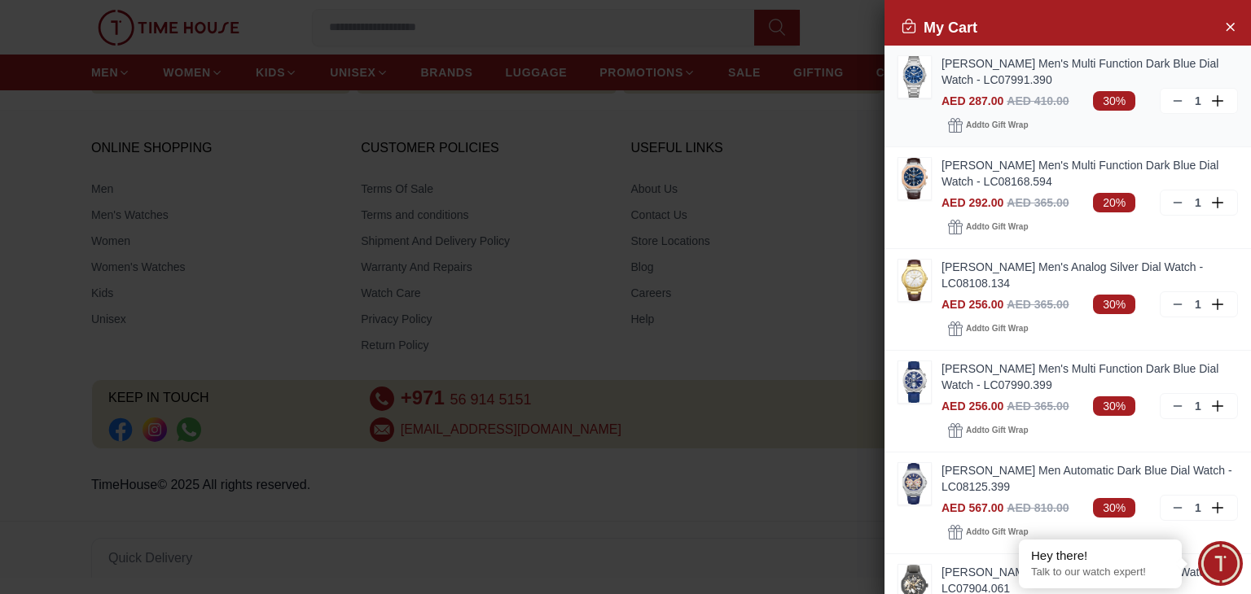
click at [1171, 99] on icon at bounding box center [1177, 100] width 13 height 13
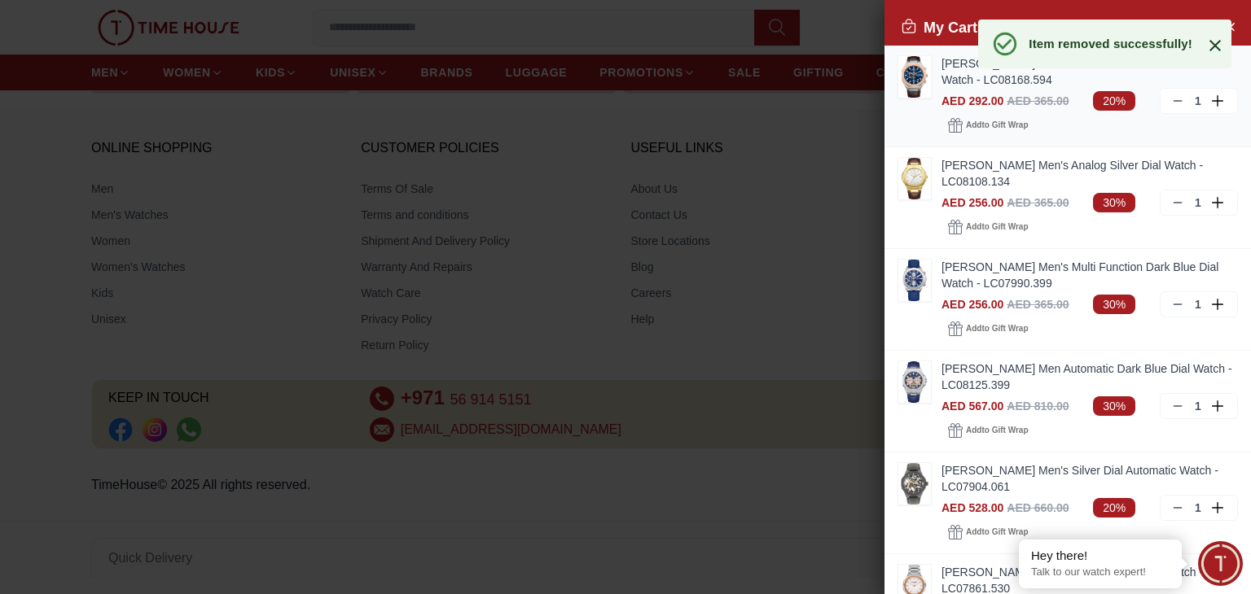
click at [1171, 101] on icon at bounding box center [1177, 100] width 13 height 13
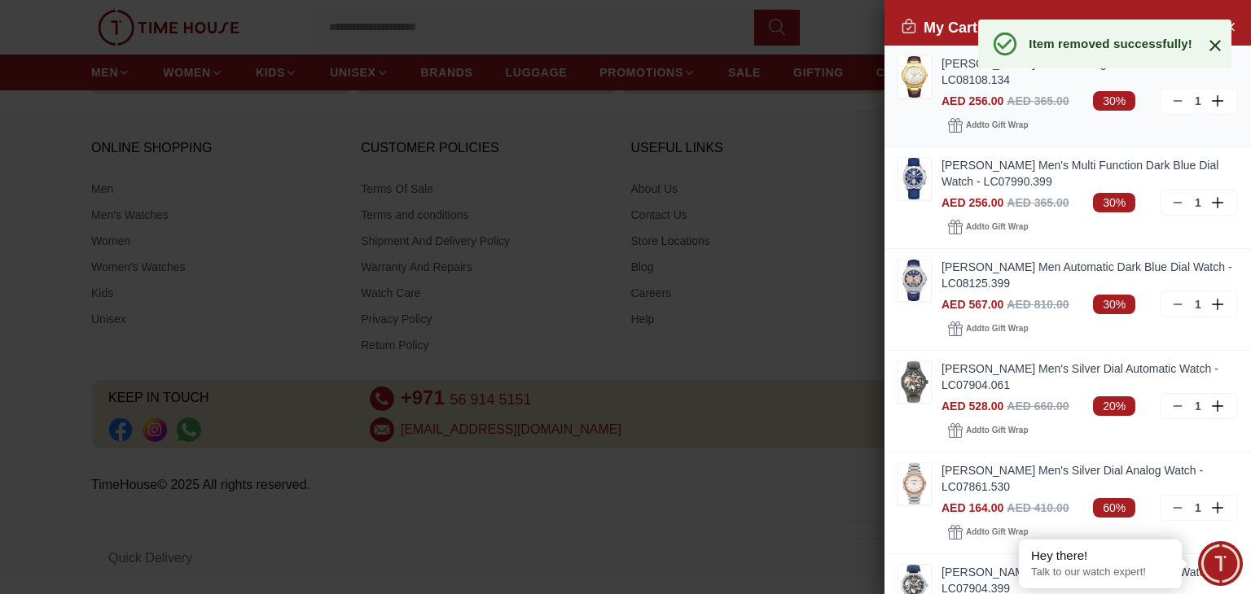
click at [1171, 97] on icon at bounding box center [1177, 100] width 13 height 13
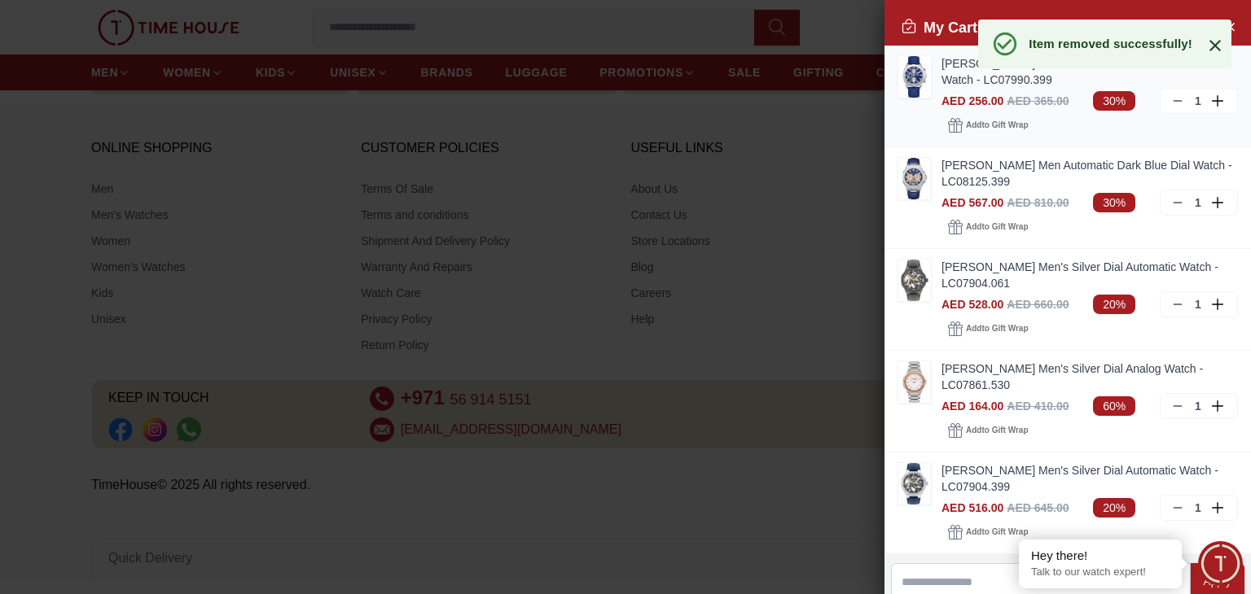
click at [1171, 97] on icon at bounding box center [1177, 100] width 13 height 13
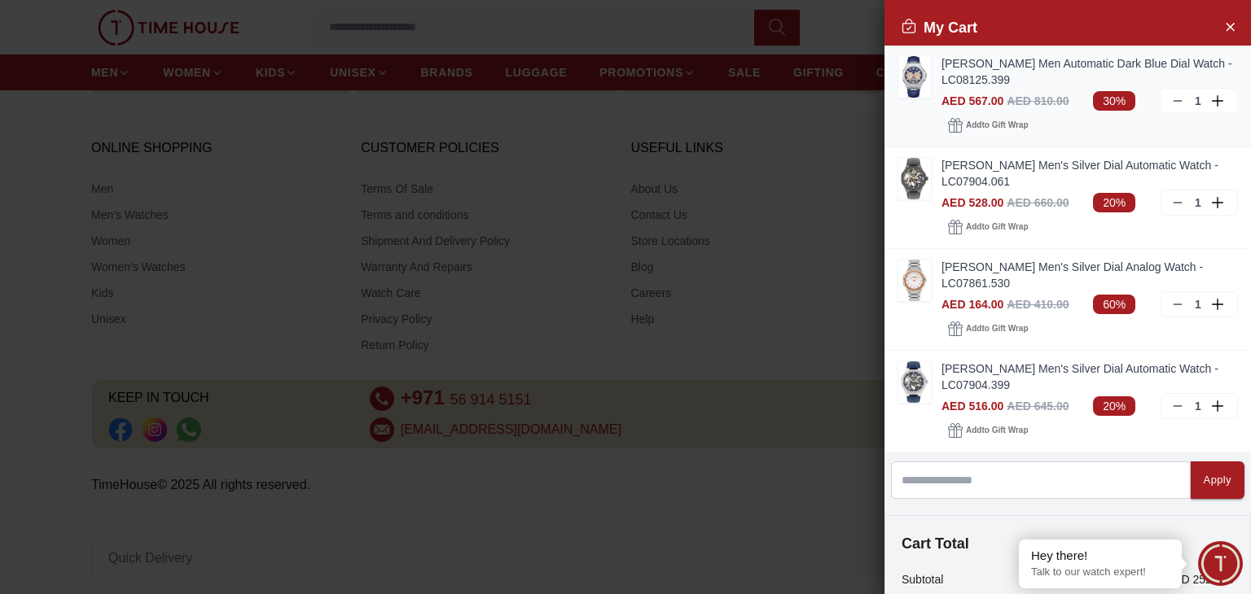
click at [1171, 98] on icon at bounding box center [1177, 100] width 13 height 13
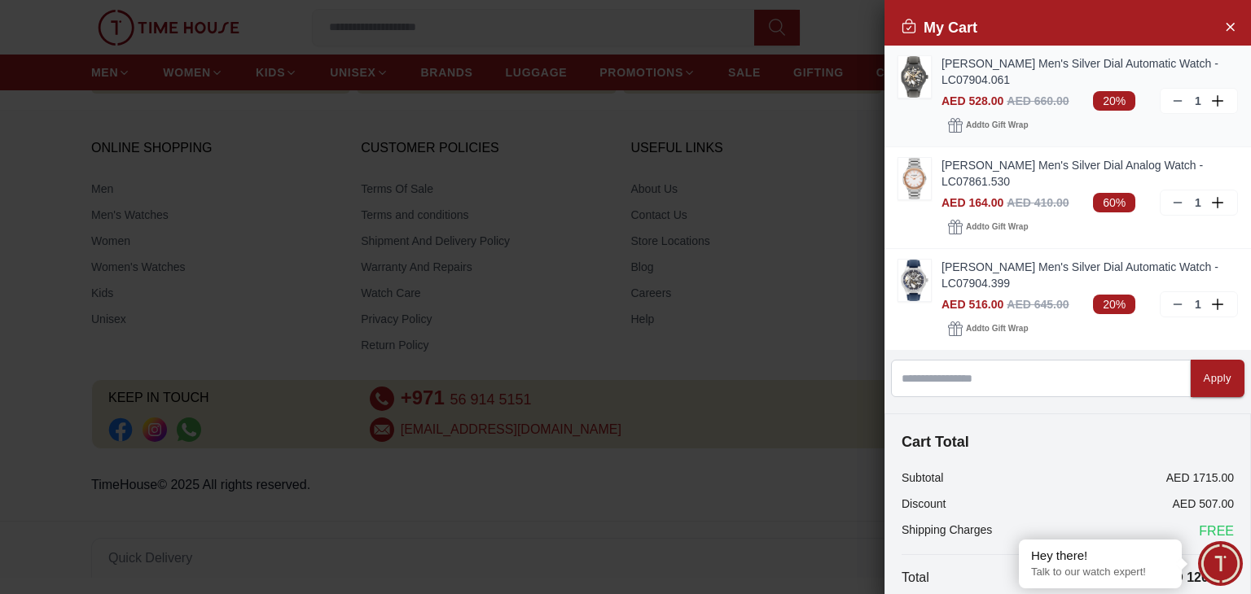
click at [1166, 108] on div "1" at bounding box center [1199, 101] width 78 height 26
click at [1173, 101] on line at bounding box center [1176, 101] width 7 height 0
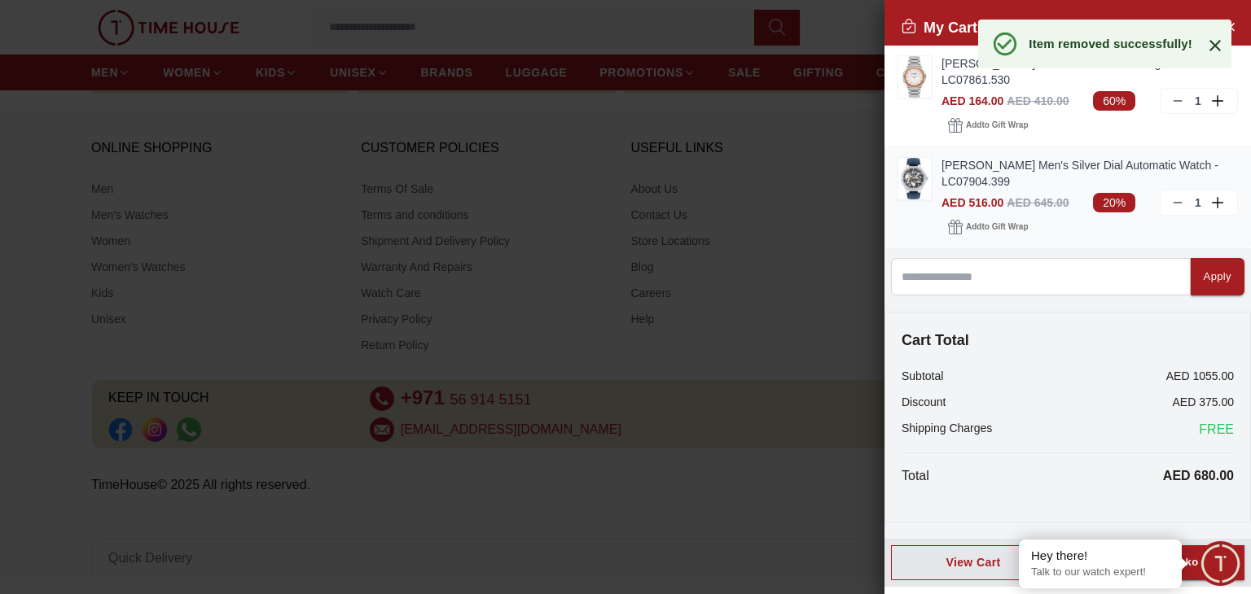
click at [1175, 204] on icon at bounding box center [1177, 202] width 13 height 13
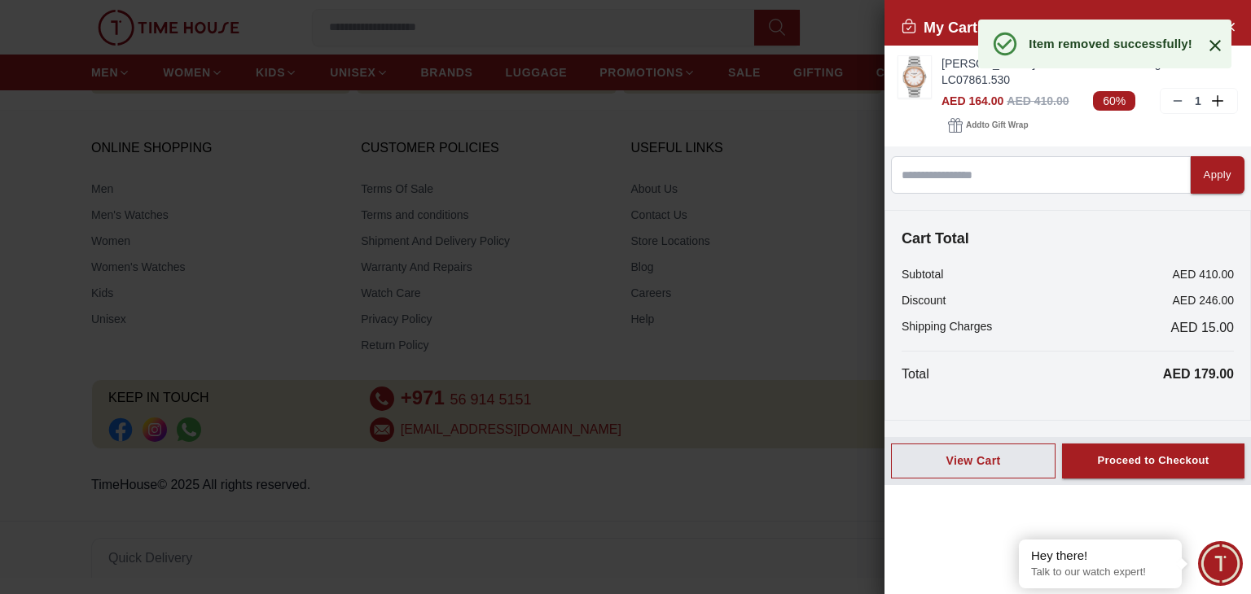
drag, startPoint x: 652, startPoint y: 200, endPoint x: 707, endPoint y: 198, distance: 54.6
click at [707, 198] on div at bounding box center [625, 297] width 1251 height 594
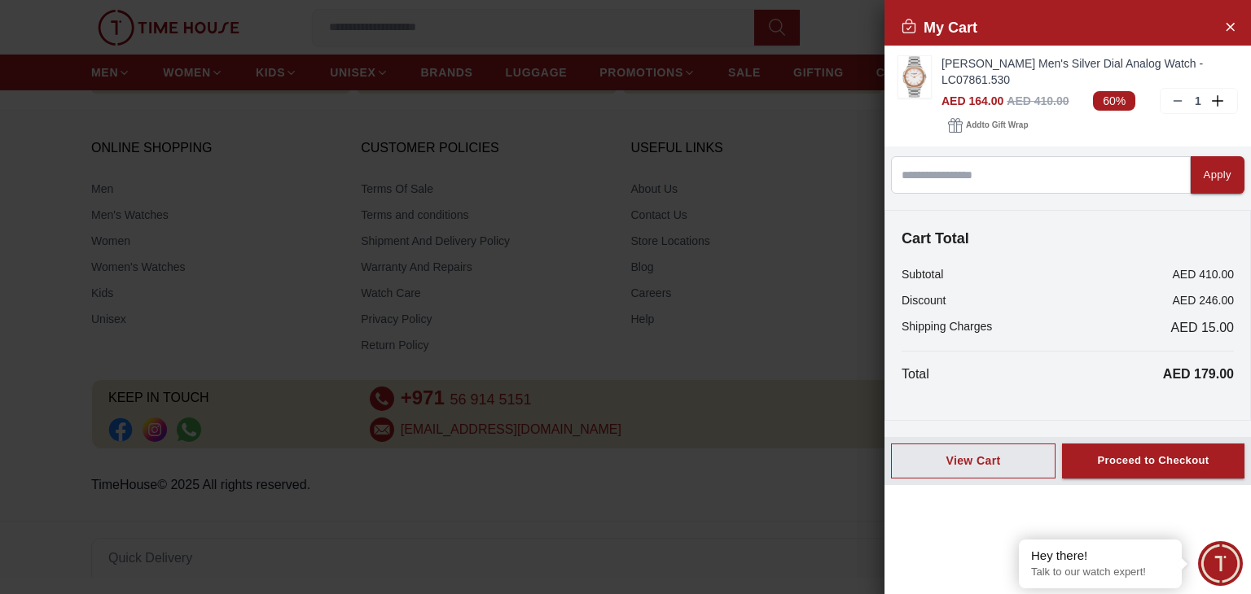
click at [707, 198] on div at bounding box center [625, 297] width 1251 height 594
click at [1219, 18] on button "Close Account" at bounding box center [1230, 26] width 26 height 26
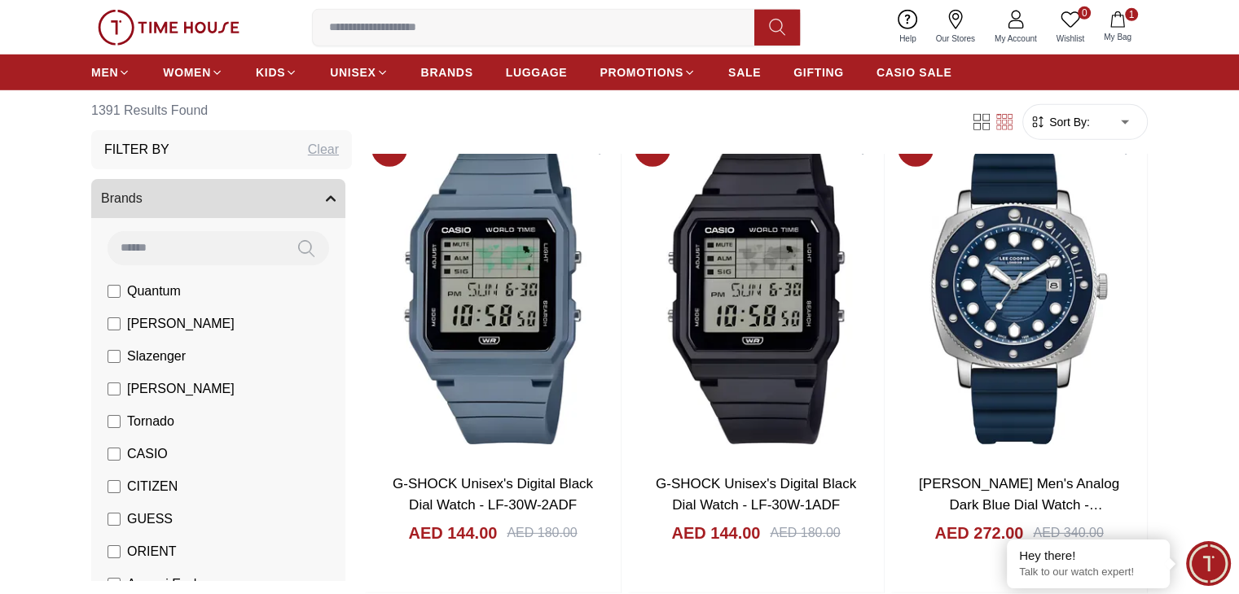
scroll to position [4902, 0]
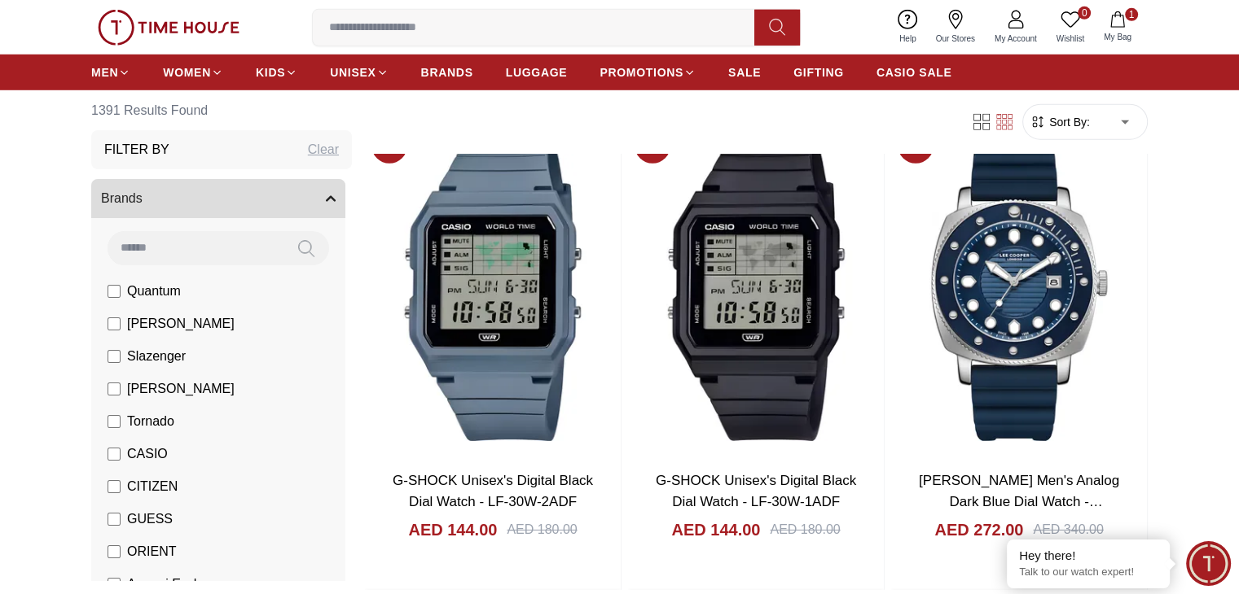
click at [122, 335] on li "[PERSON_NAME]" at bounding box center [222, 324] width 248 height 33
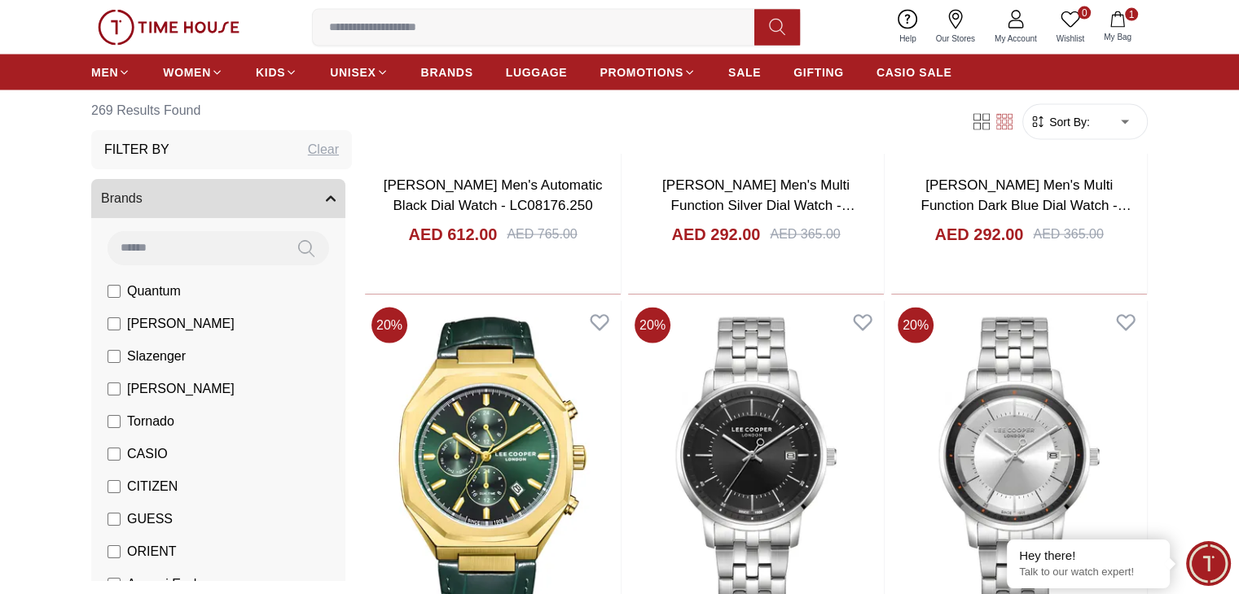
scroll to position [3296, 0]
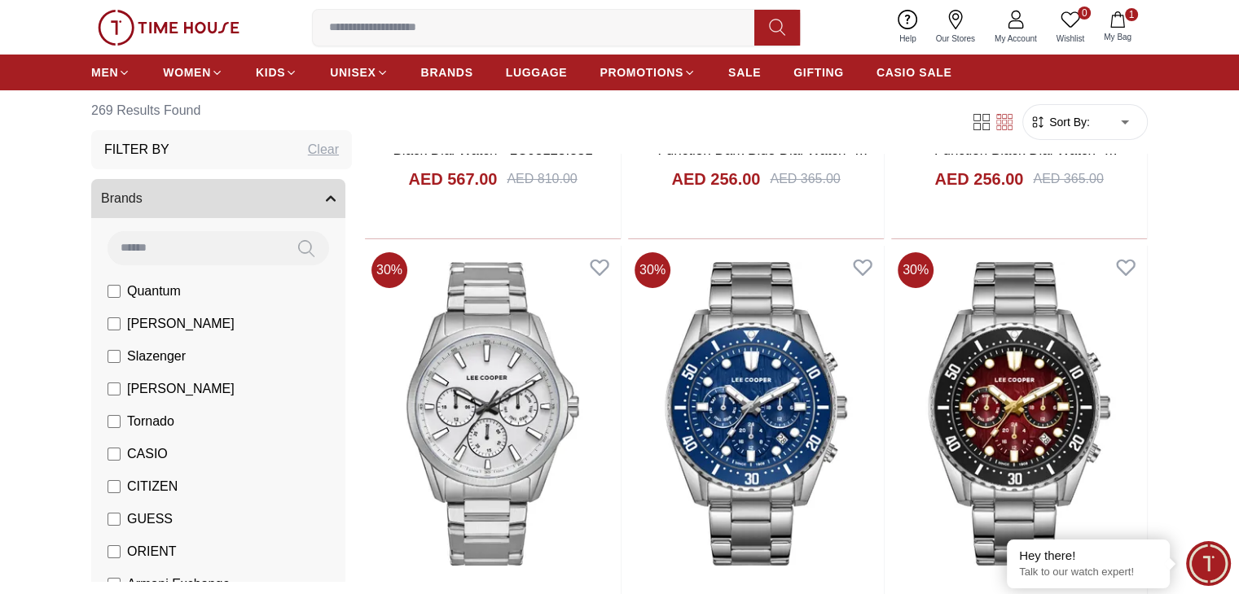
scroll to position [6208, 0]
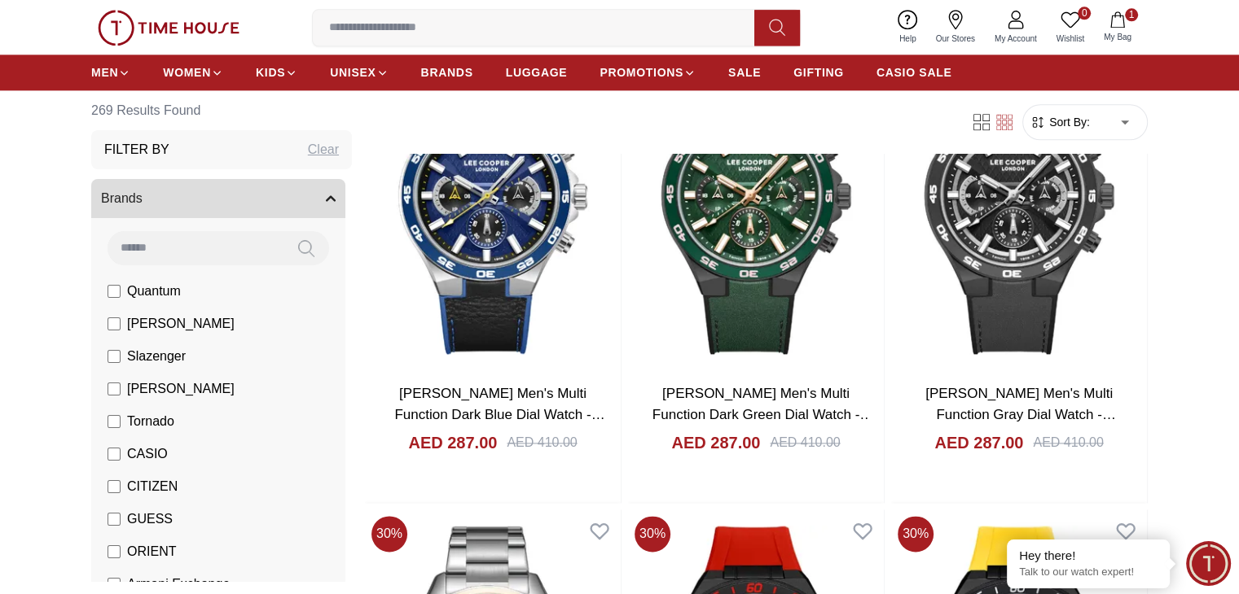
scroll to position [8319, 0]
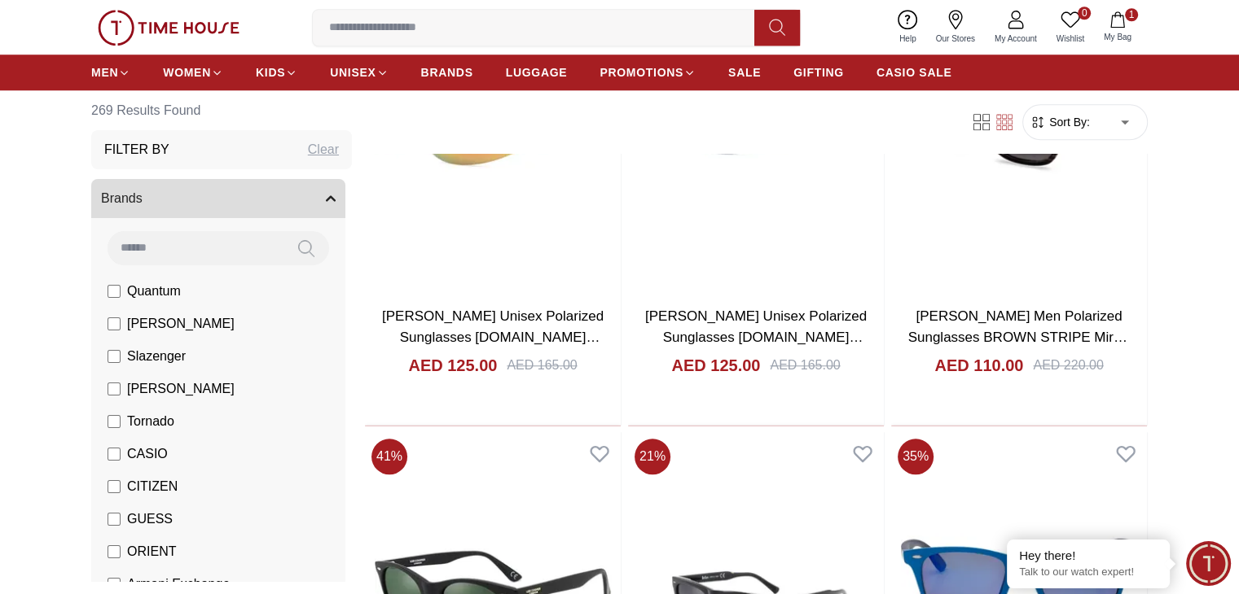
scroll to position [13783, 0]
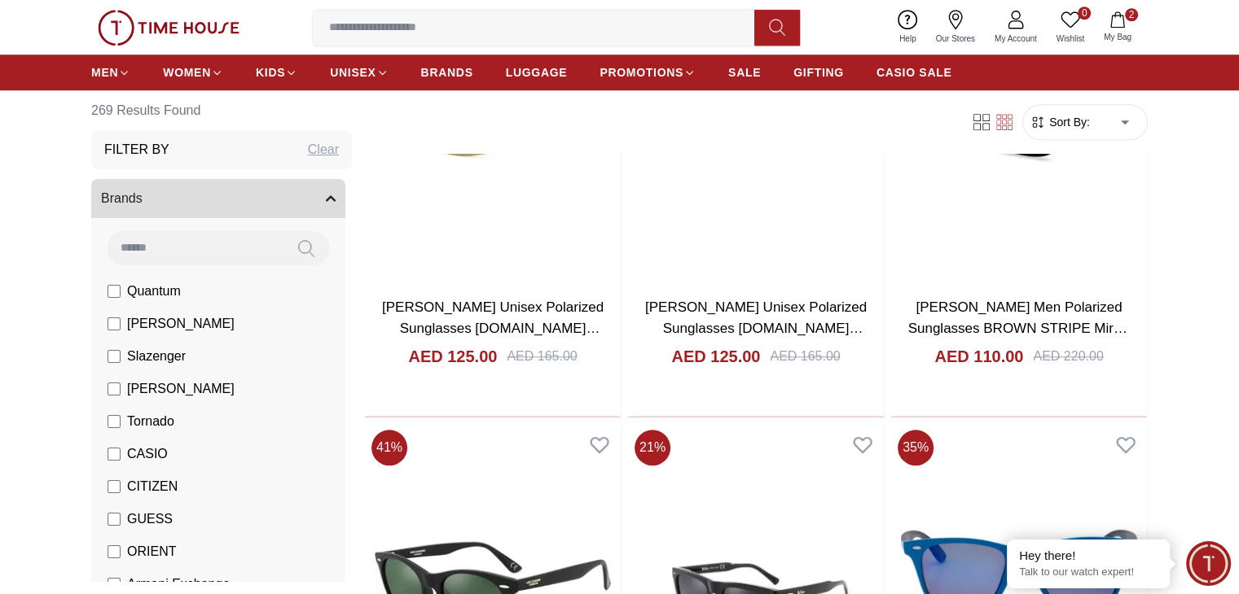
click at [1118, 27] on icon "button" at bounding box center [1117, 19] width 14 height 16
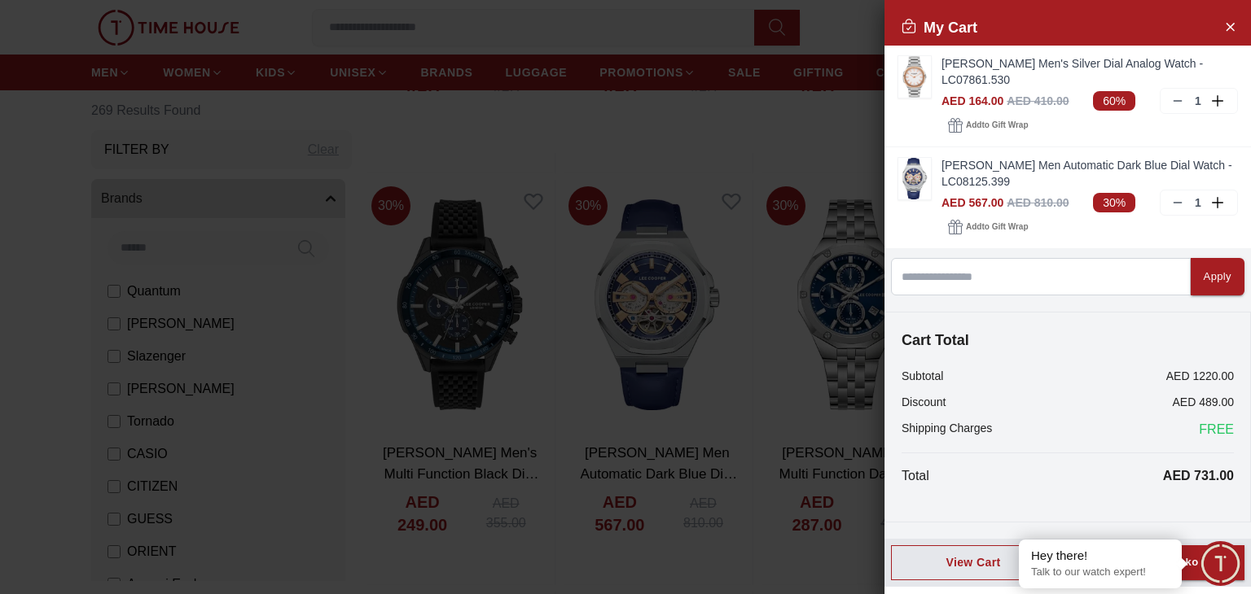
click at [1199, 508] on div "Cart Total Subtotal AED 1220.00 Discount AED 489.00 Shipping Charges FREE Total…" at bounding box center [1067, 417] width 366 height 211
click at [1194, 551] on span "Minimize live chat window" at bounding box center [1219, 563] width 59 height 59
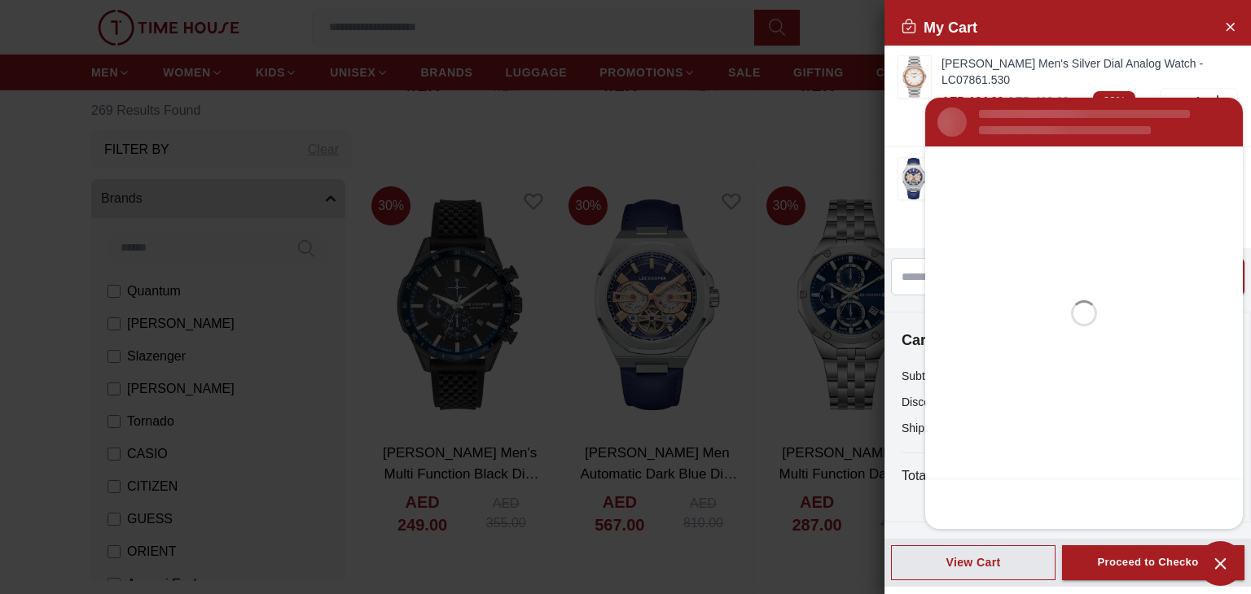
click at [1210, 569] on span "Minimize live chat window" at bounding box center [1220, 563] width 45 height 45
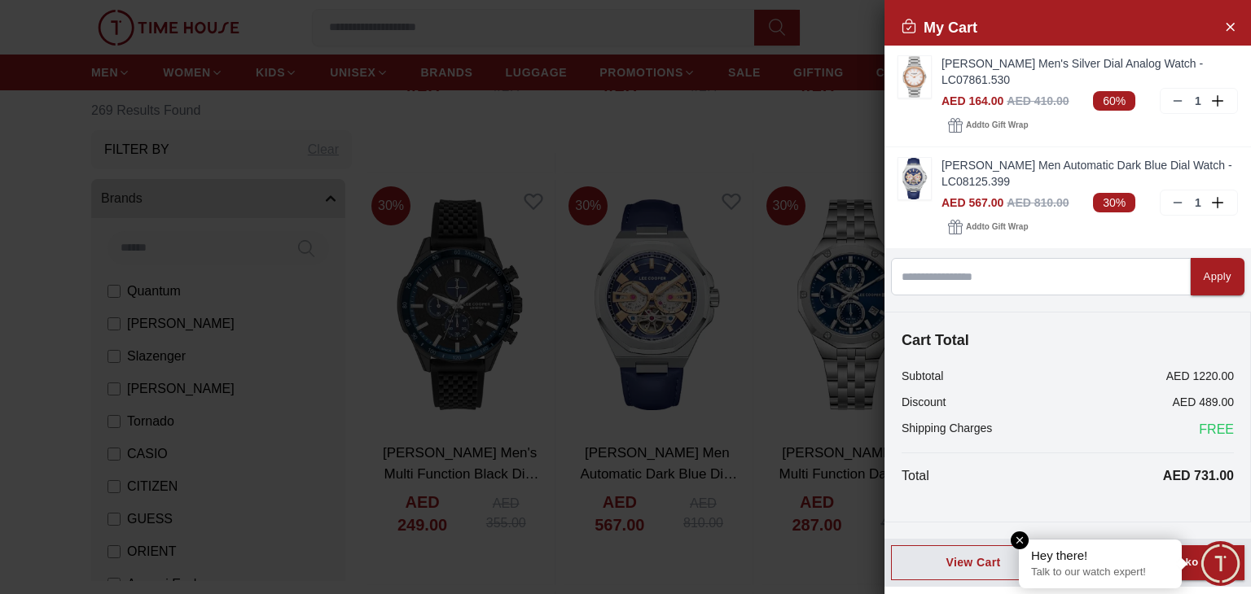
click at [1018, 545] on em "Close tooltip" at bounding box center [1020, 541] width 18 height 18
click at [1140, 560] on div "Proceed to Checkout" at bounding box center [1153, 563] width 112 height 19
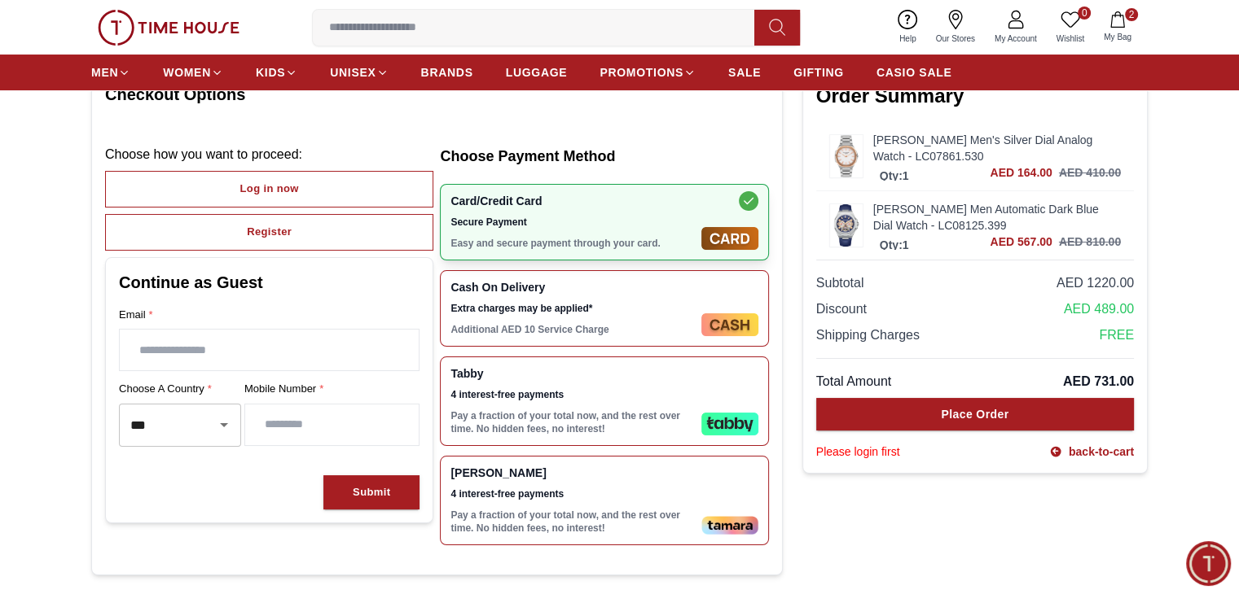
scroll to position [136, 0]
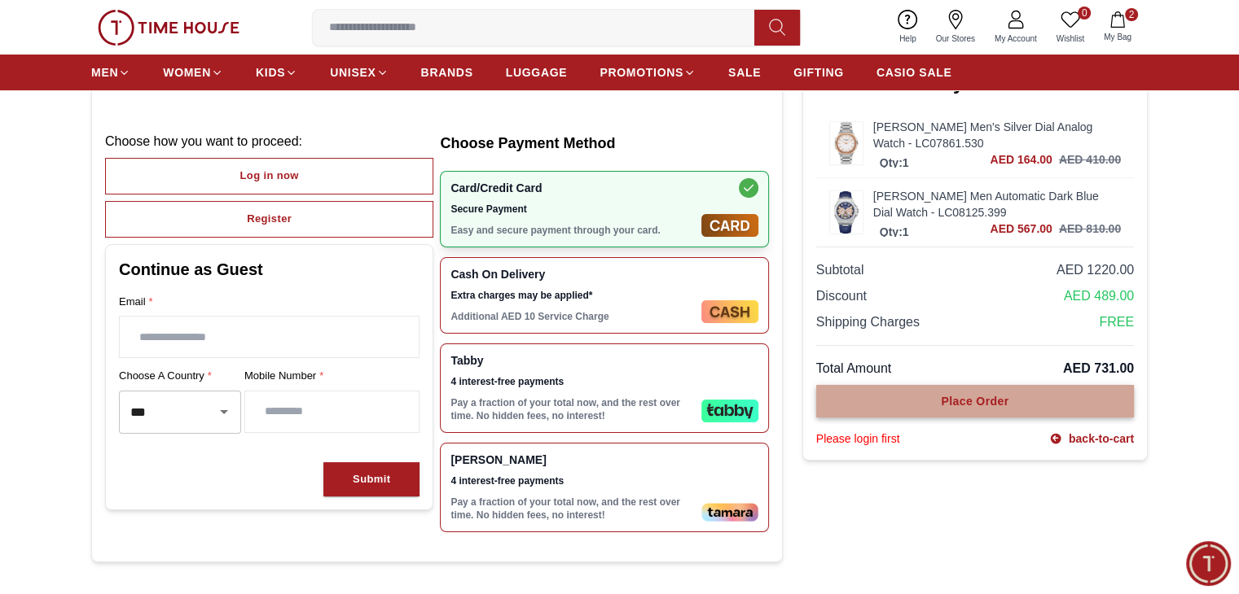
click at [986, 406] on div "Place Order" at bounding box center [974, 401] width 68 height 16
